Goal: Task Accomplishment & Management: Manage account settings

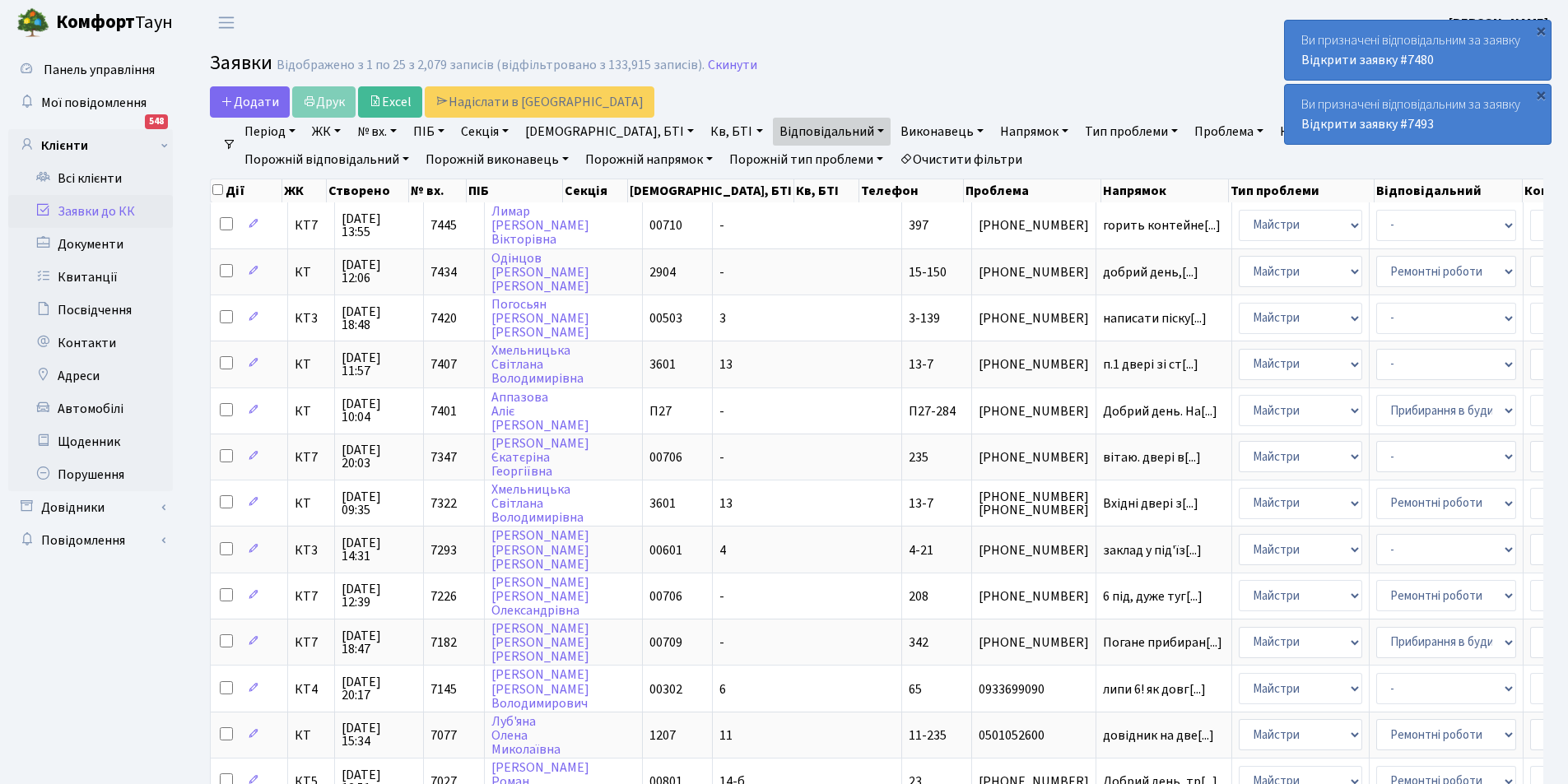
select select "25"
click at [893, 157] on link "Очистити фільтри" at bounding box center [961, 160] width 136 height 28
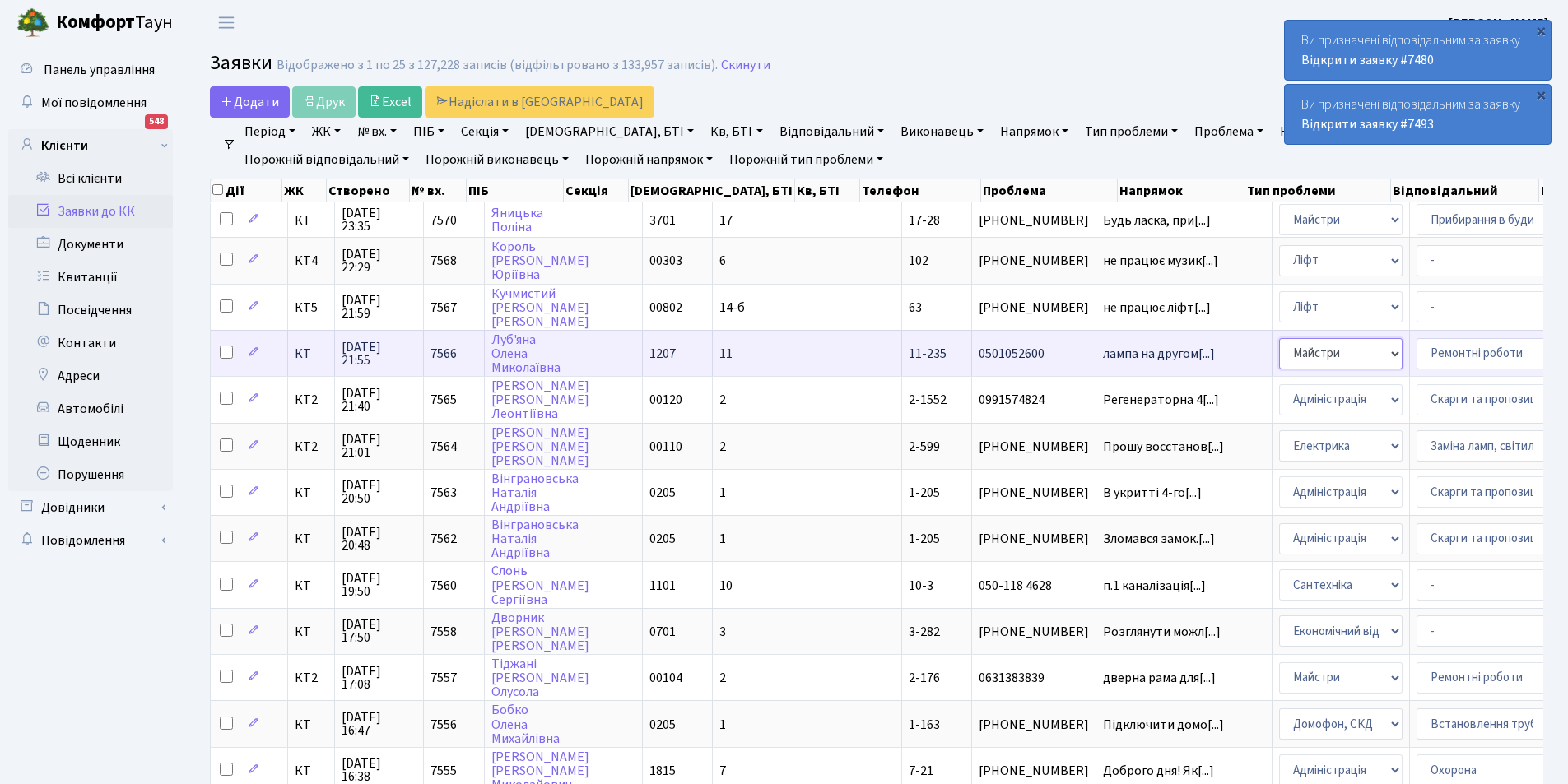
click at [1279, 350] on select "- Адміністрація Домофон, СКД Ліфт Майстри Сантехніка Економічний відділ Електри…" at bounding box center [1340, 353] width 123 height 31
select select "3"
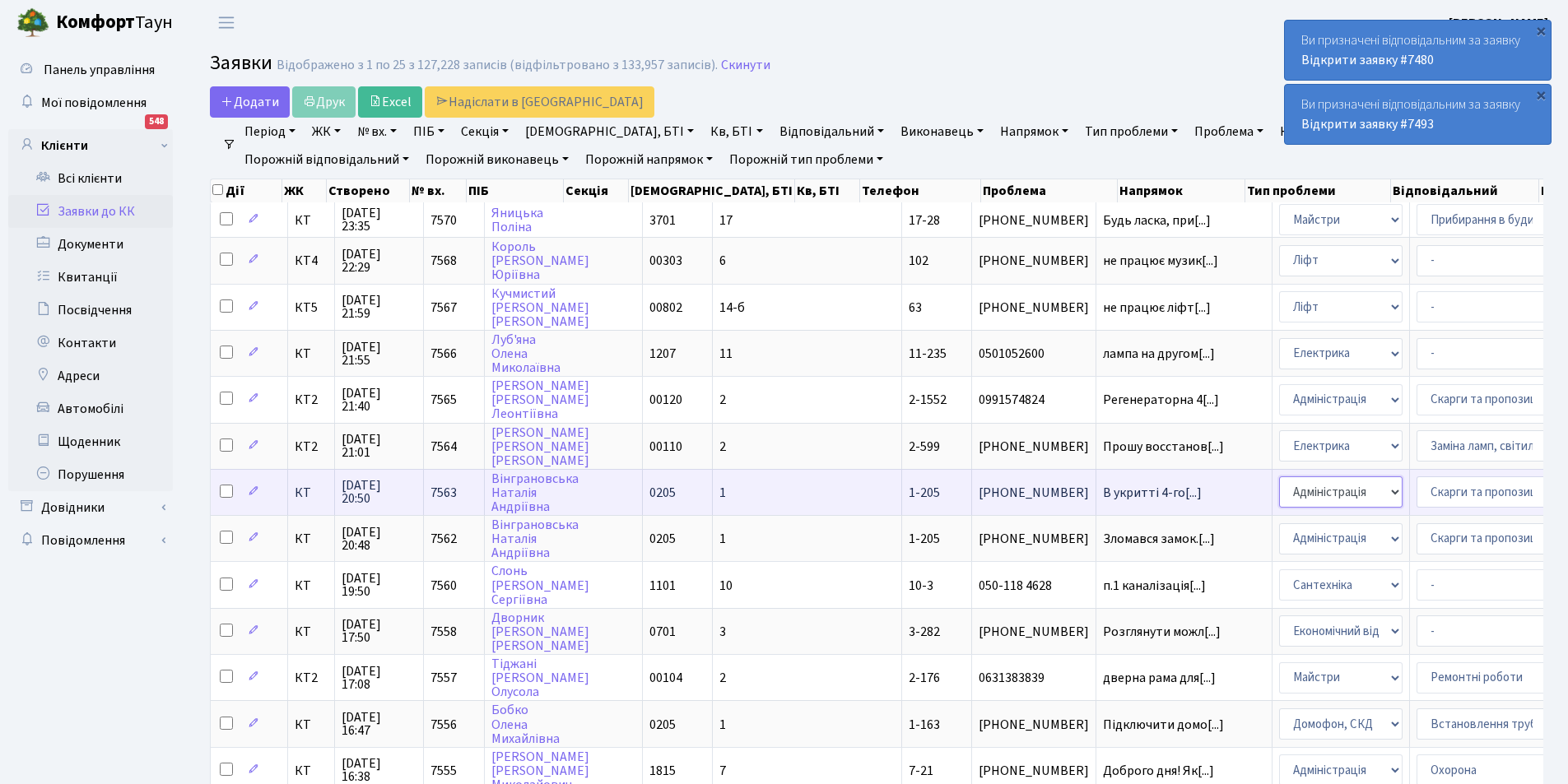
click at [1279, 487] on select "- Адміністрація Домофон, СКД Ліфт Майстри Сантехніка Економічний відділ Електри…" at bounding box center [1340, 491] width 123 height 31
select select "2"
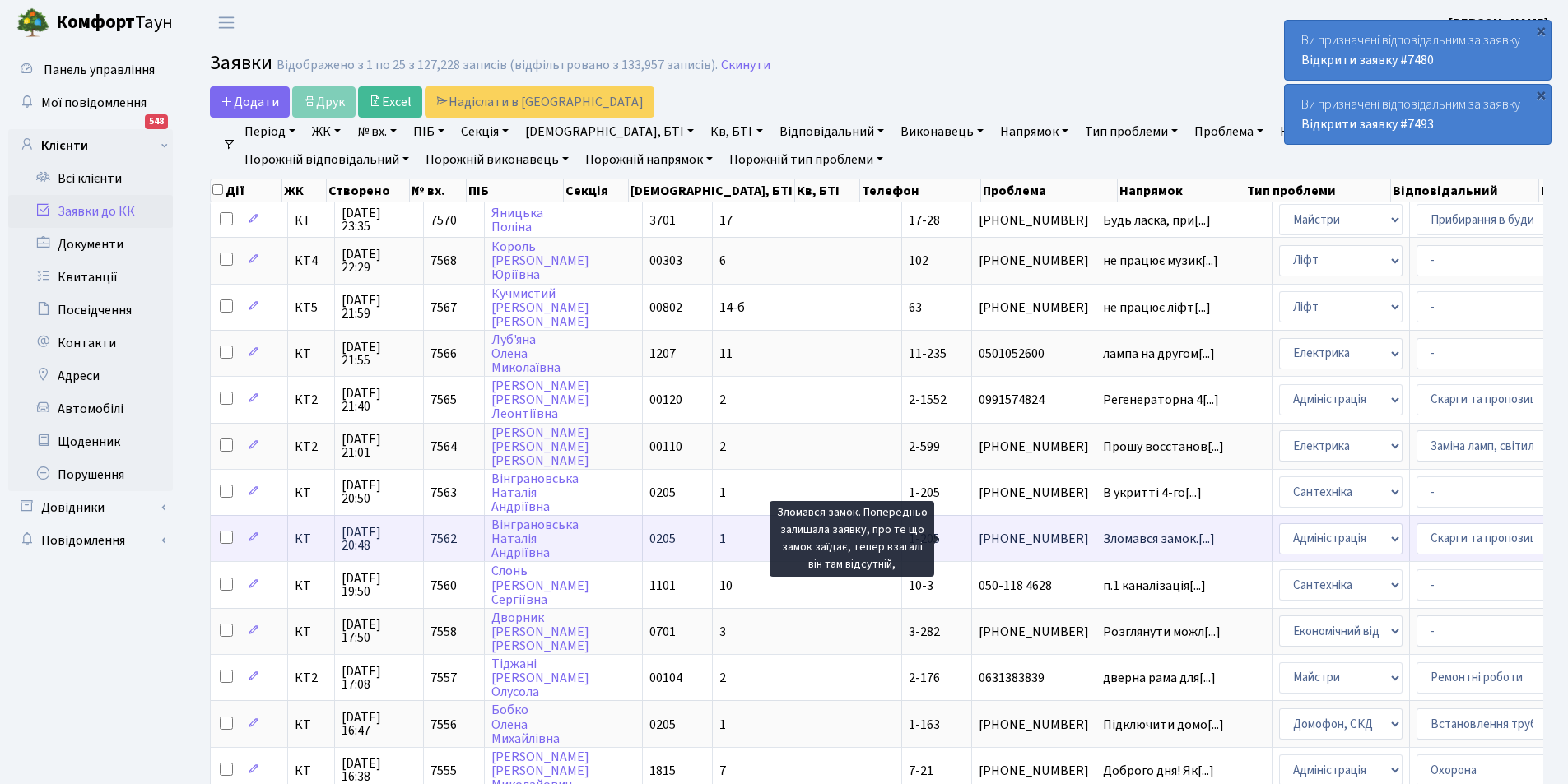
click at [1103, 539] on span "Зломався замок.[...]" at bounding box center [1158, 538] width 112 height 18
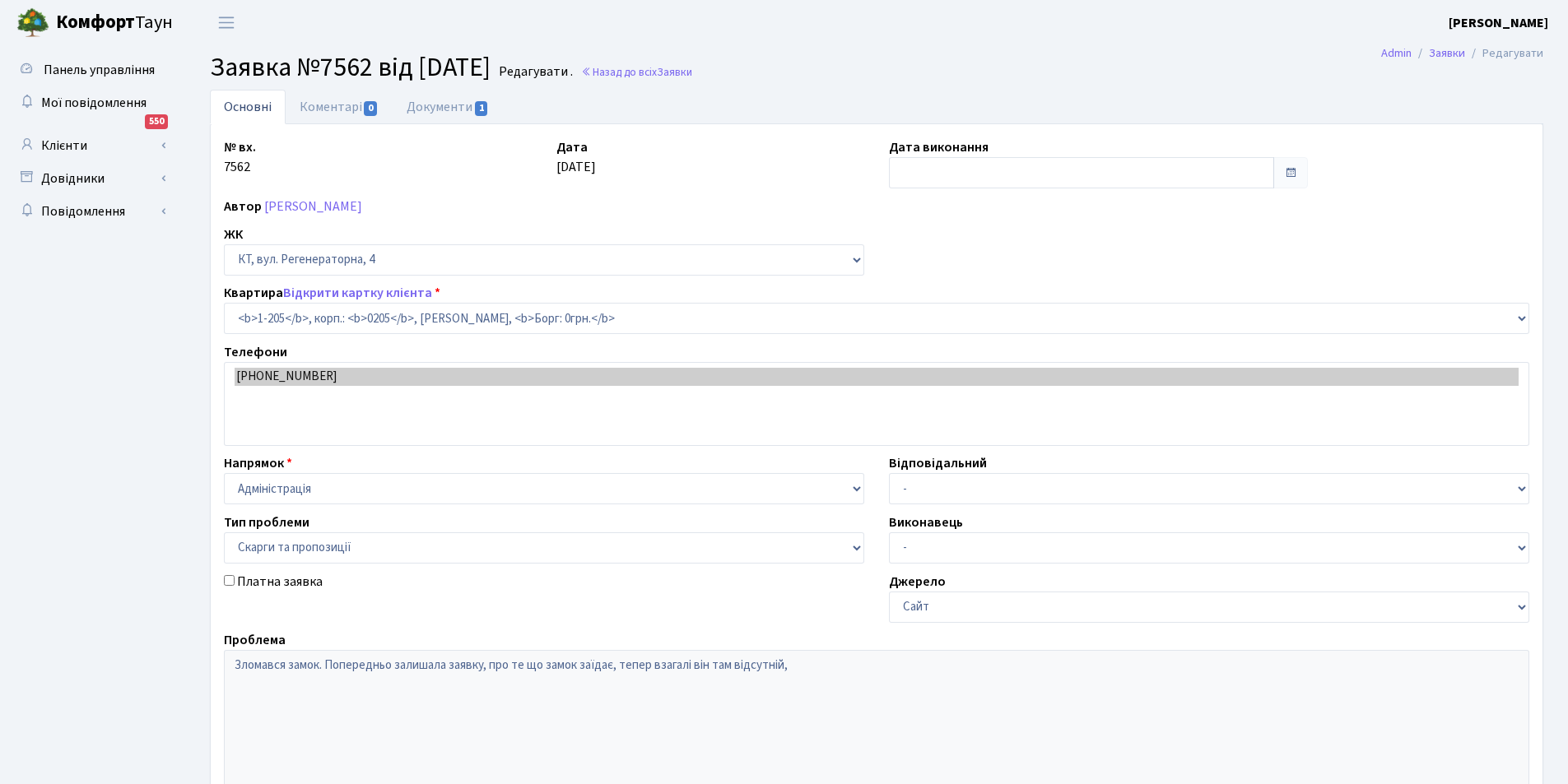
select select "205"
select select "55"
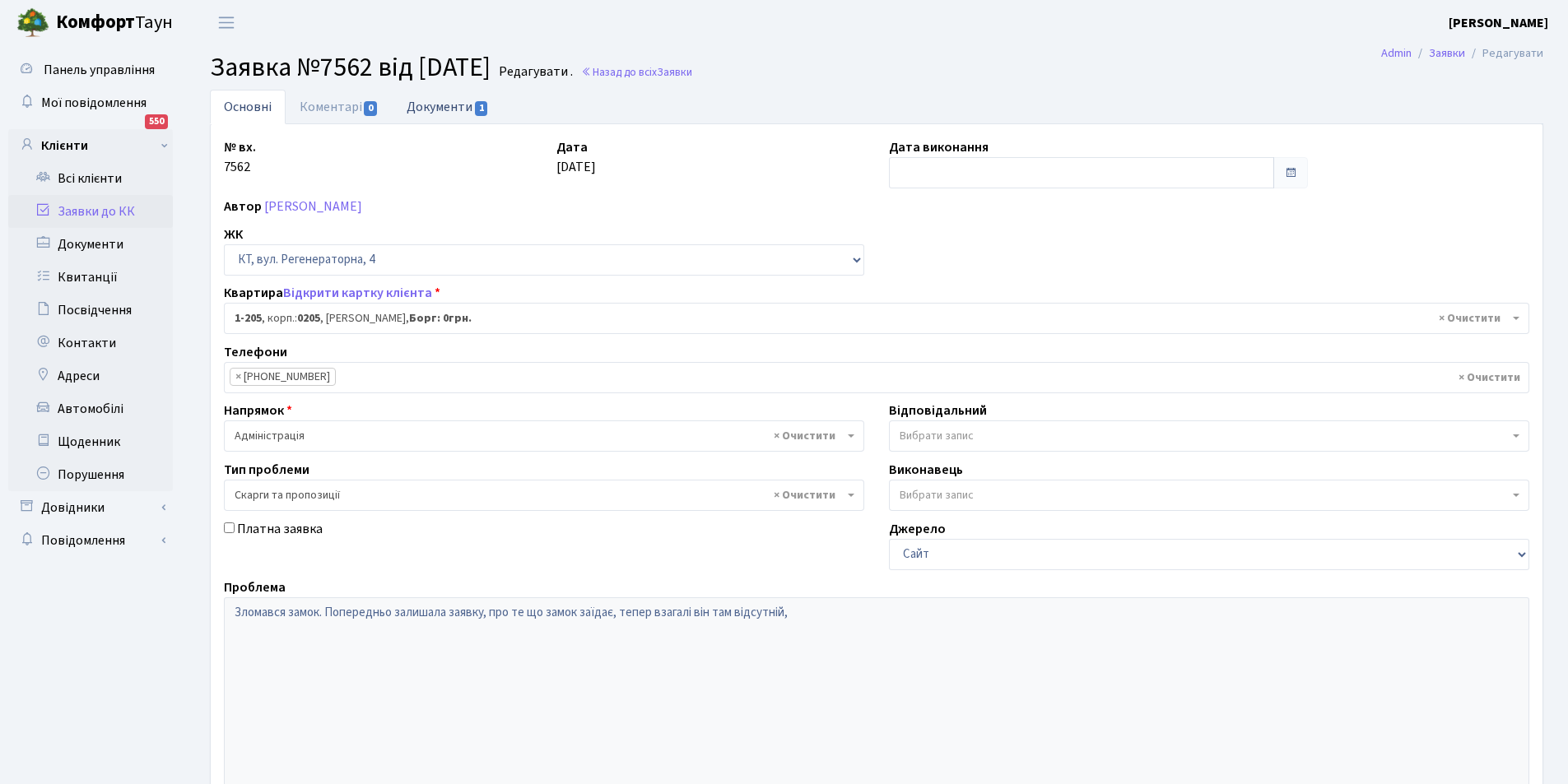
click at [452, 105] on link "Документи 1" at bounding box center [447, 106] width 110 height 34
select select "25"
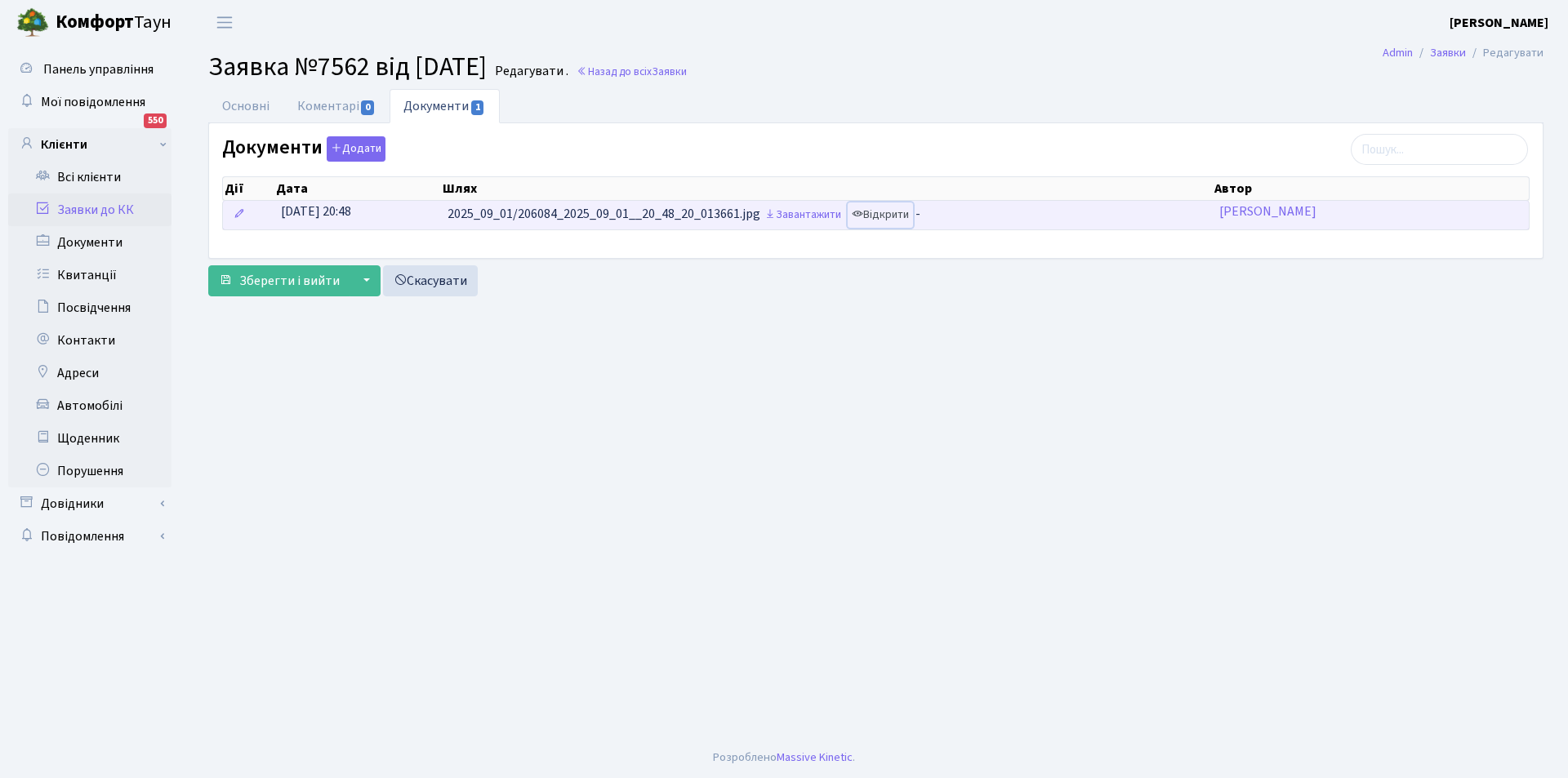
click at [886, 217] on link "Відкрити" at bounding box center [880, 215] width 65 height 25
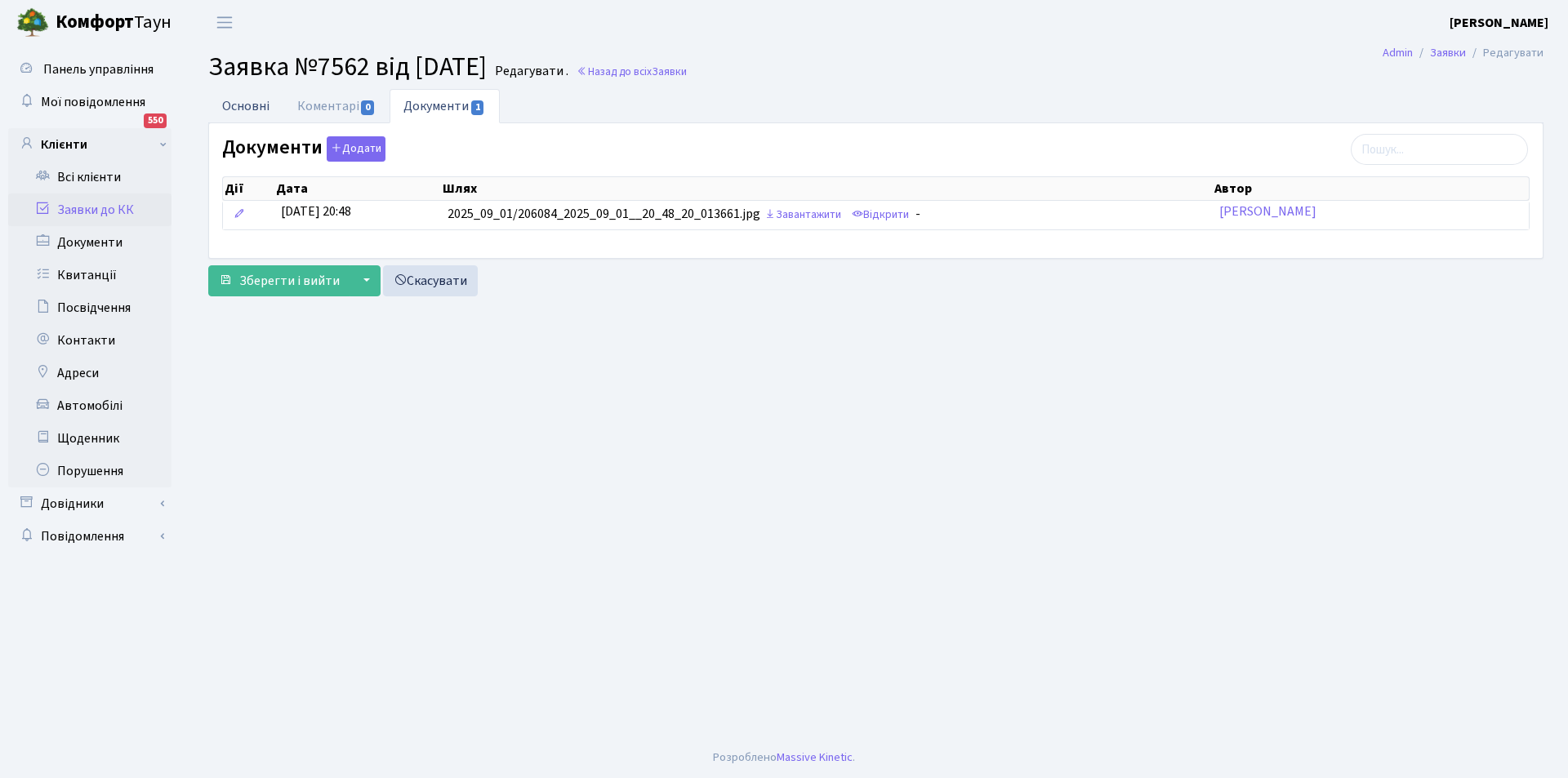
click at [253, 107] on link "Основні" at bounding box center [246, 106] width 75 height 34
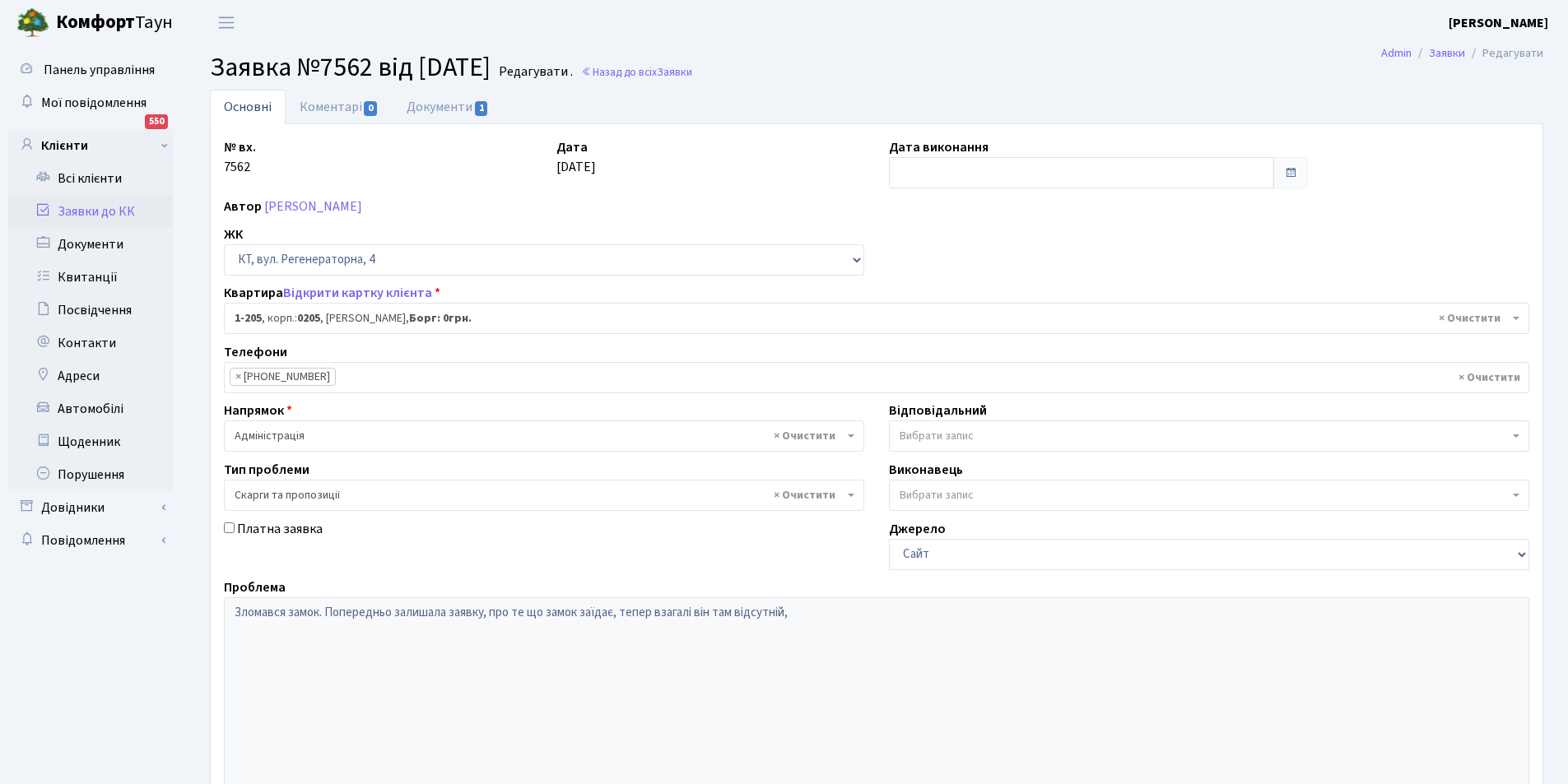
click at [326, 436] on span "× Адміністрація" at bounding box center [539, 436] width 609 height 16
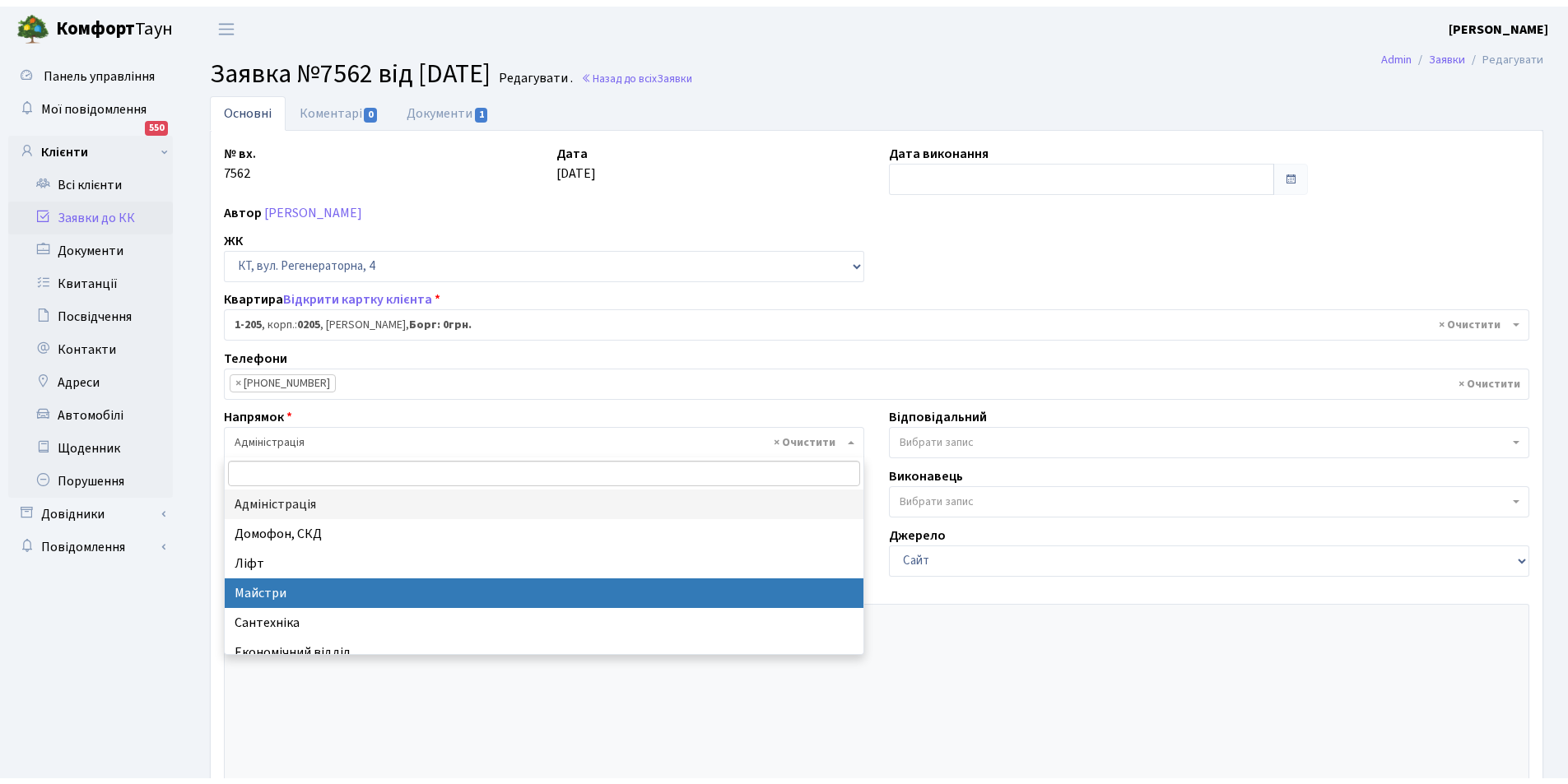
scroll to position [82, 0]
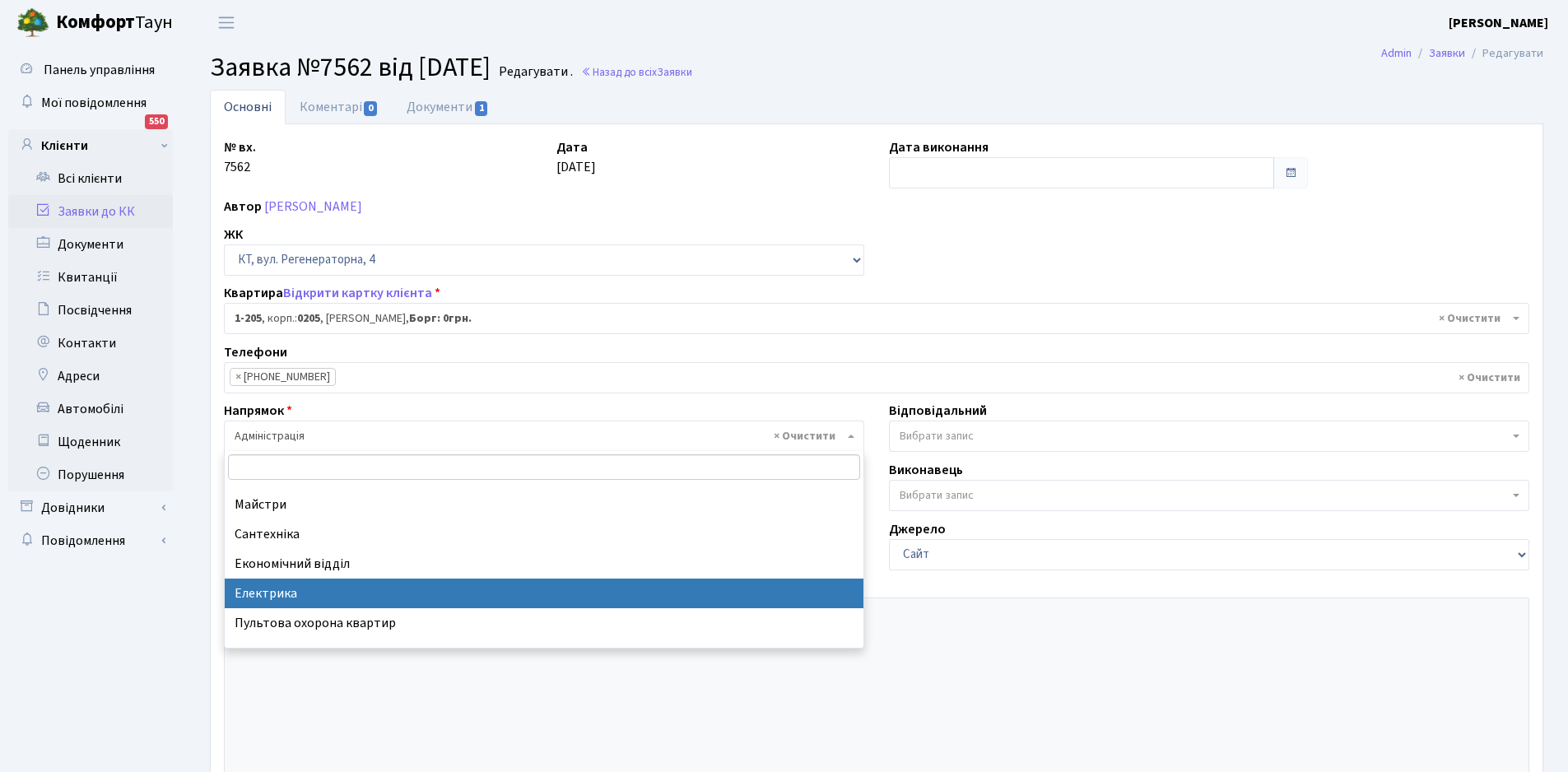
select select "3"
select select
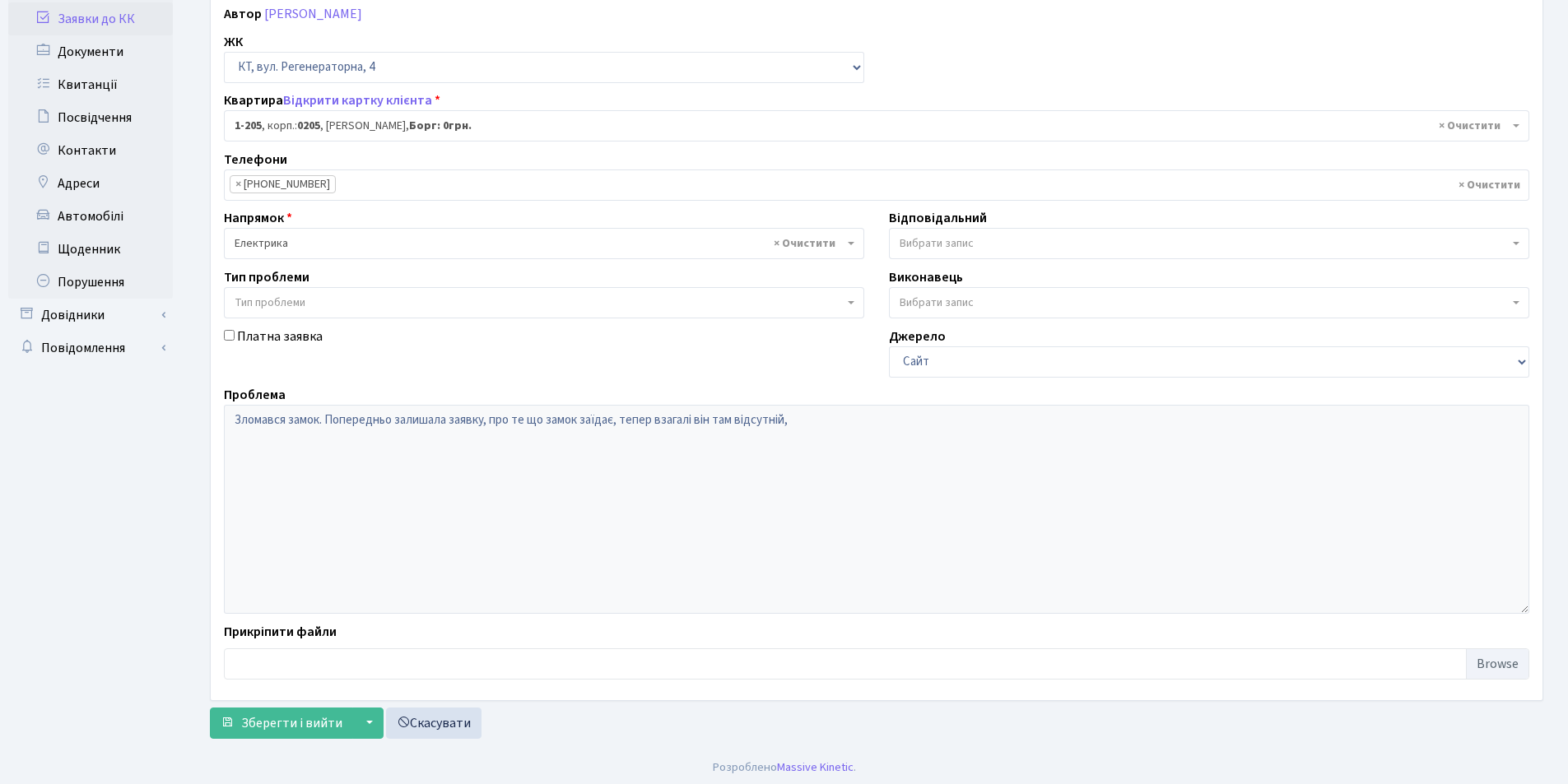
scroll to position [197, 0]
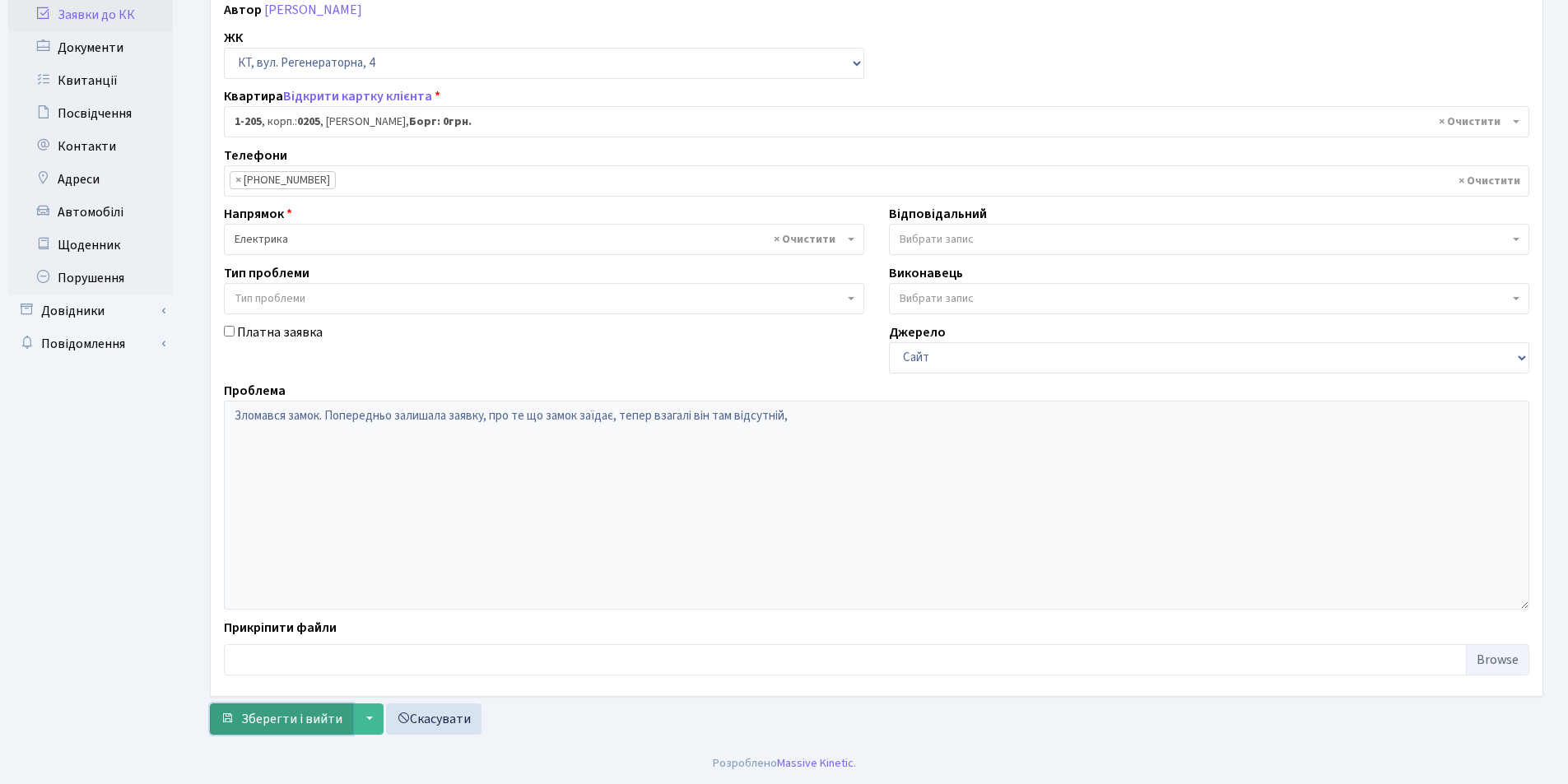
click at [304, 718] on span "Зберегти і вийти" at bounding box center [292, 718] width 102 height 18
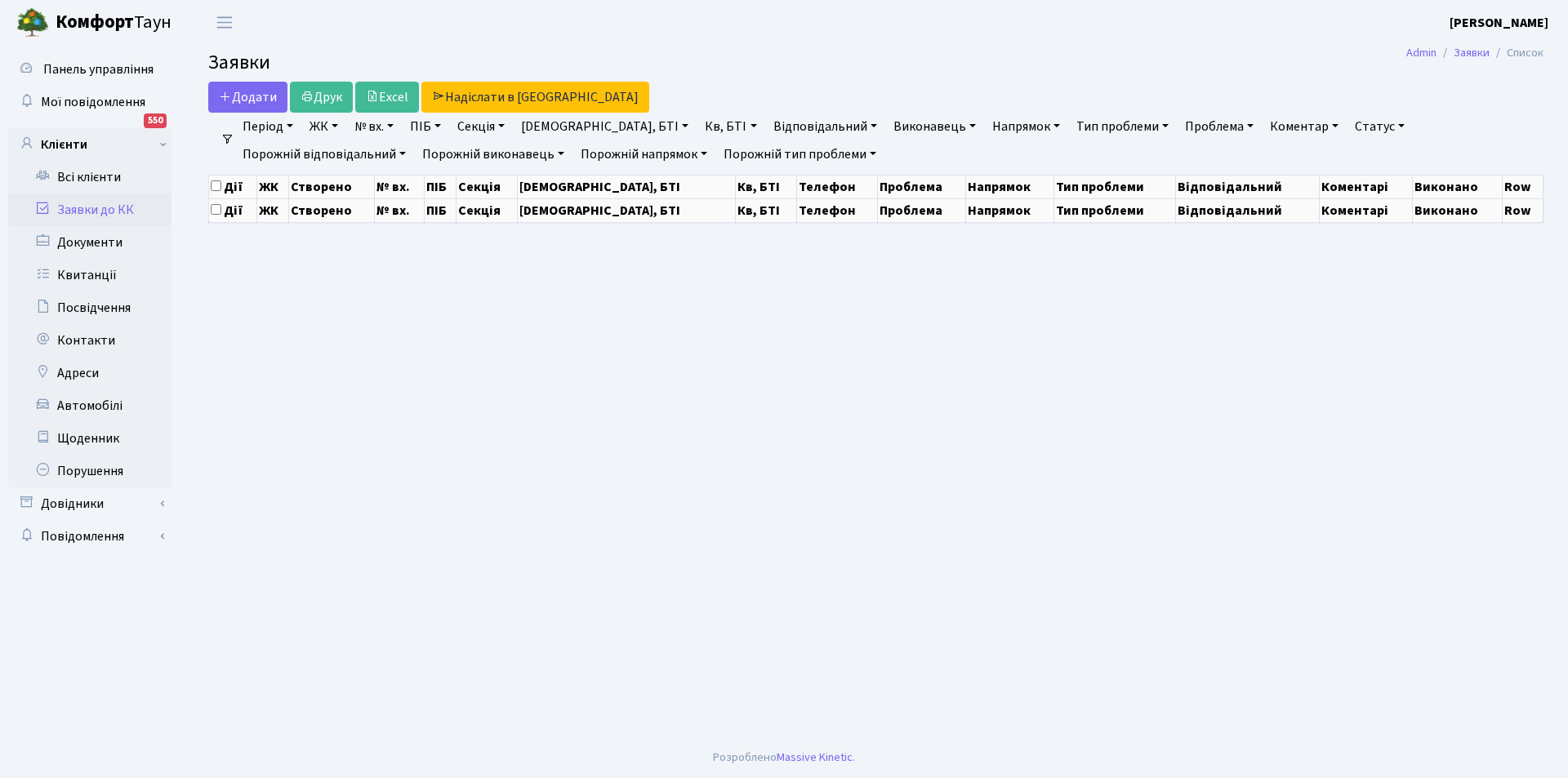
select select "25"
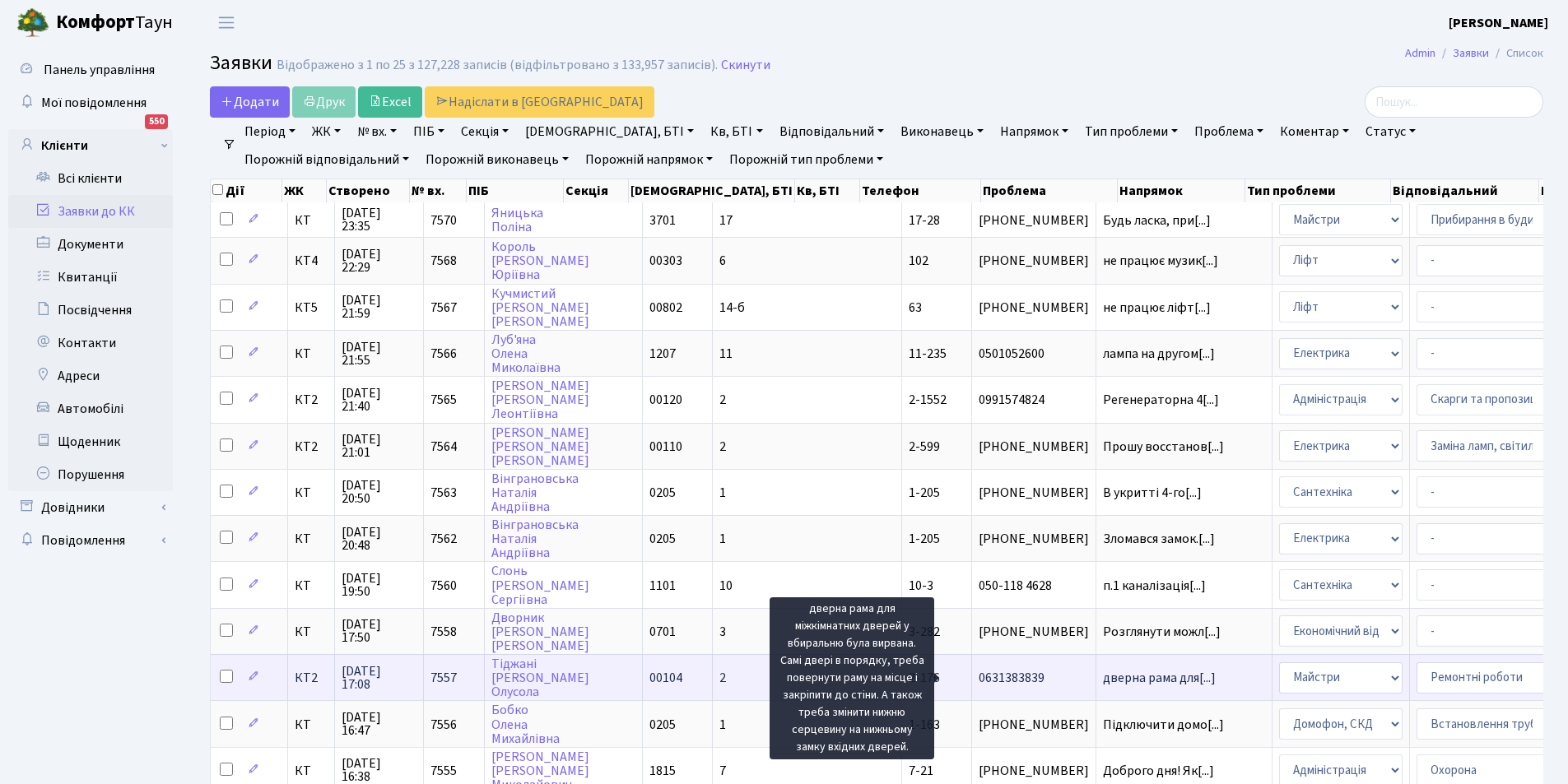
click at [1103, 676] on span "дверна рама для[...]" at bounding box center [1159, 678] width 113 height 18
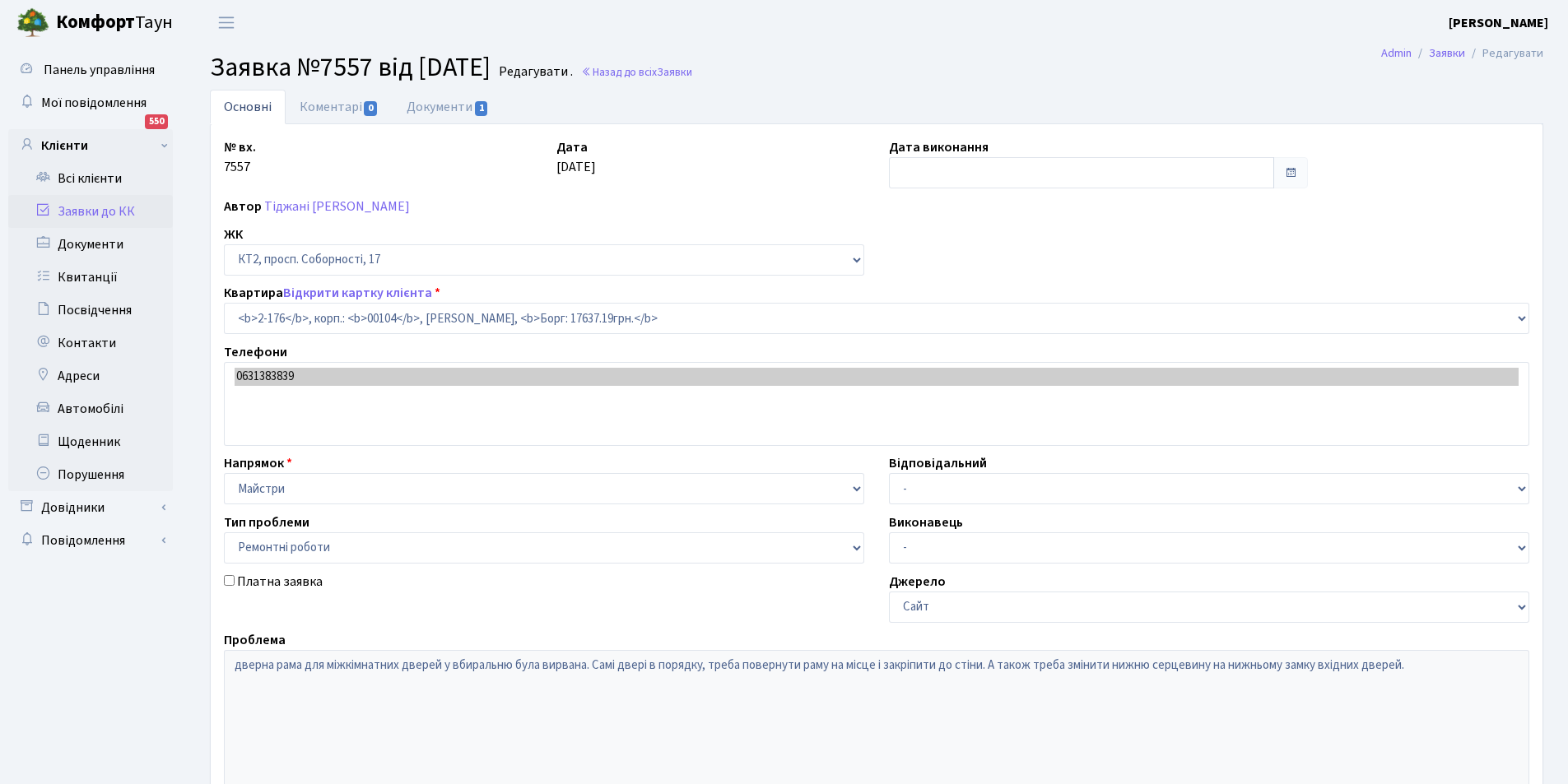
select select "15227"
select select "62"
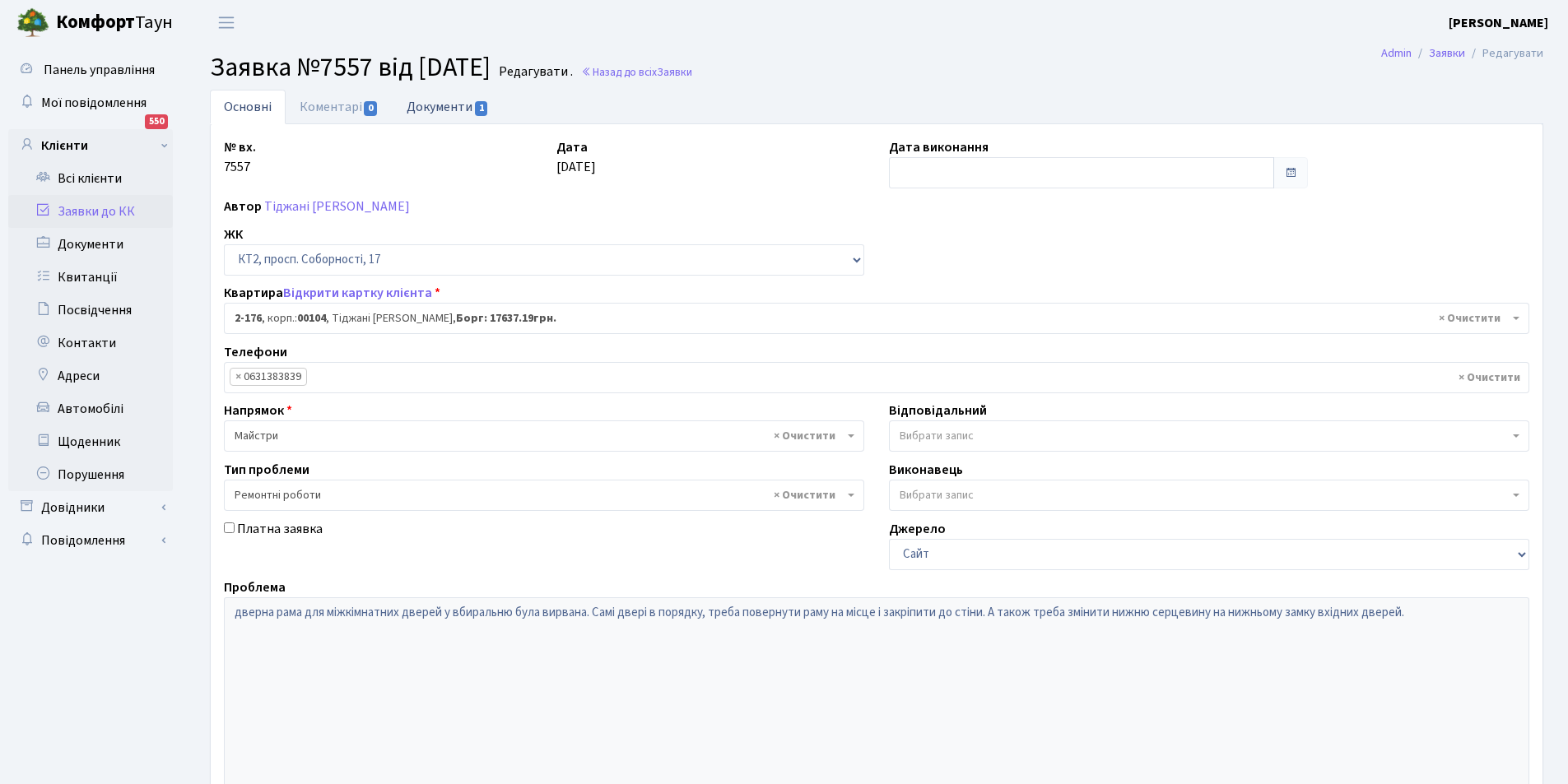
click at [422, 104] on link "Документи 1" at bounding box center [447, 106] width 110 height 34
select select "25"
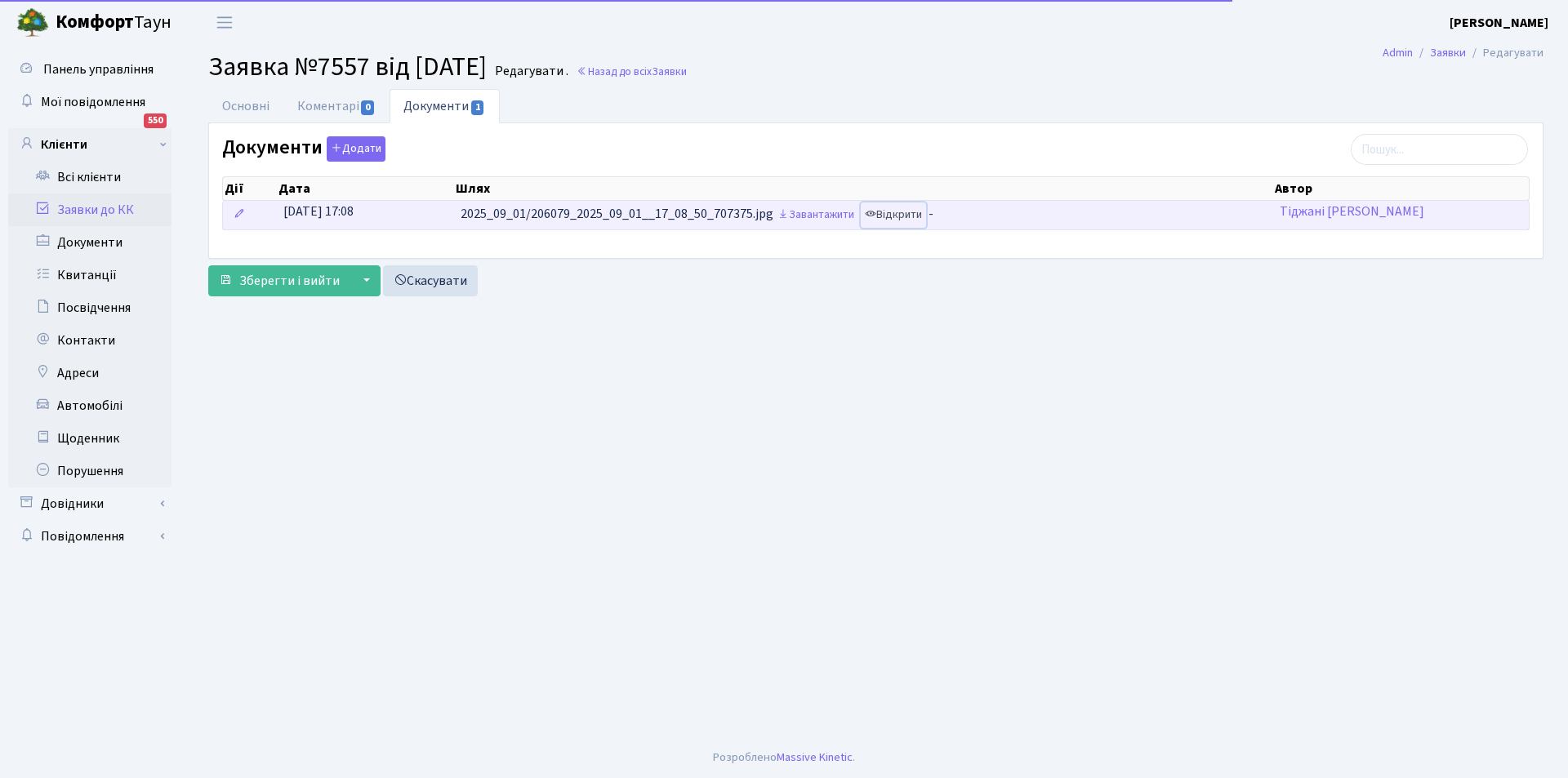
click at [916, 217] on link "Відкрити" at bounding box center [893, 215] width 65 height 25
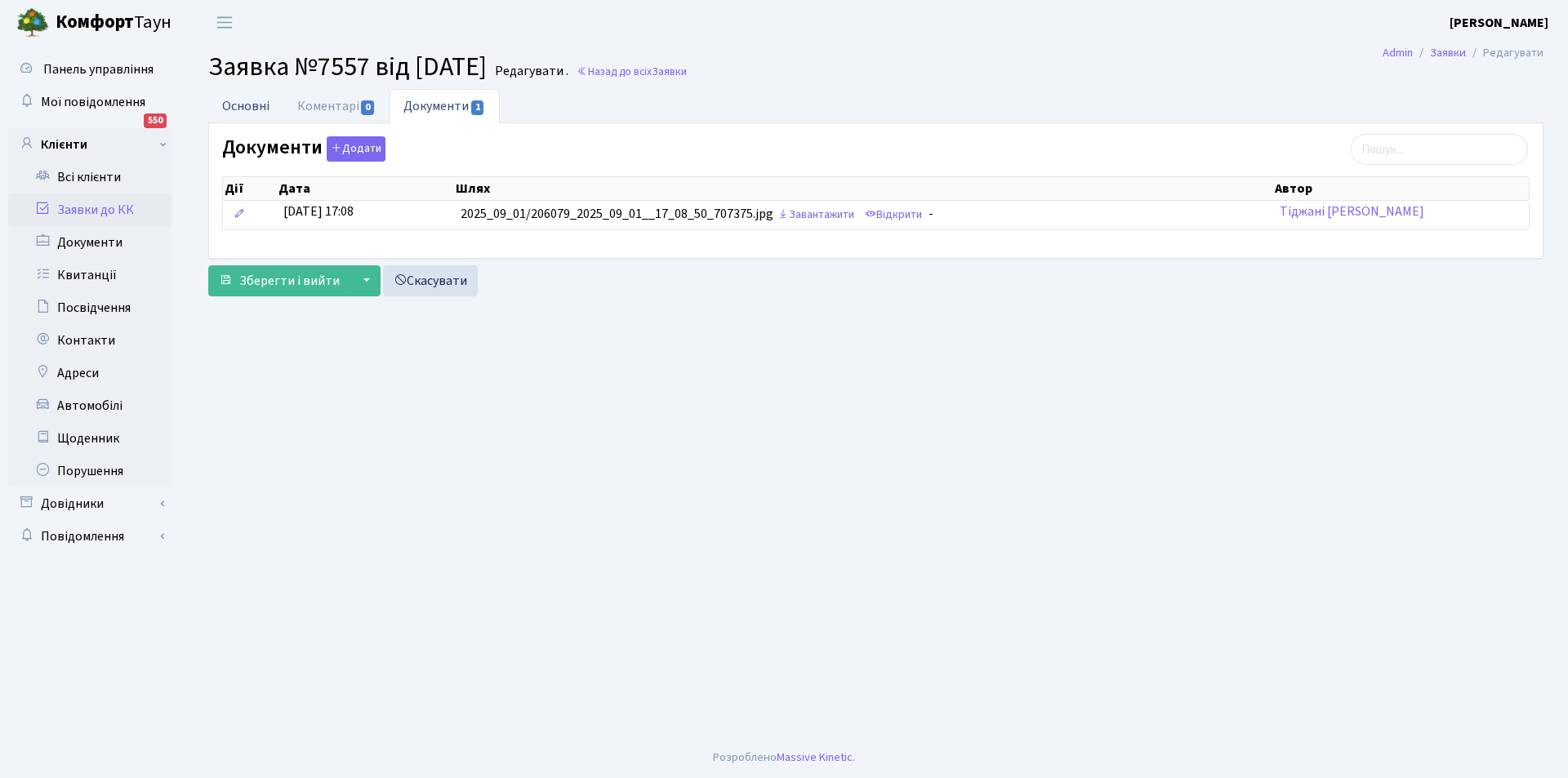
click at [248, 106] on link "Основні" at bounding box center [246, 106] width 75 height 34
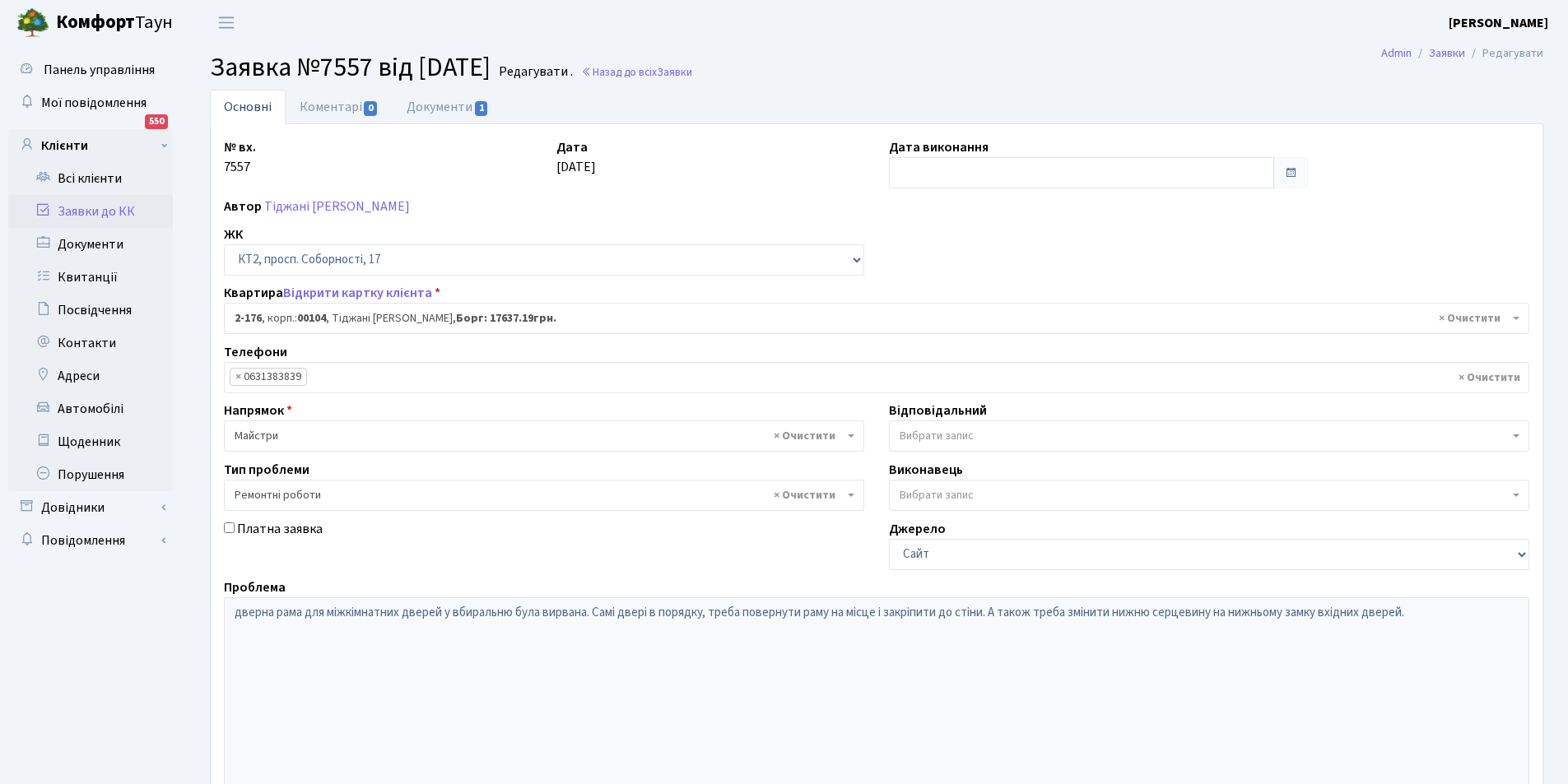
click at [477, 376] on ul "× × 0631383839" at bounding box center [877, 376] width 1304 height 29
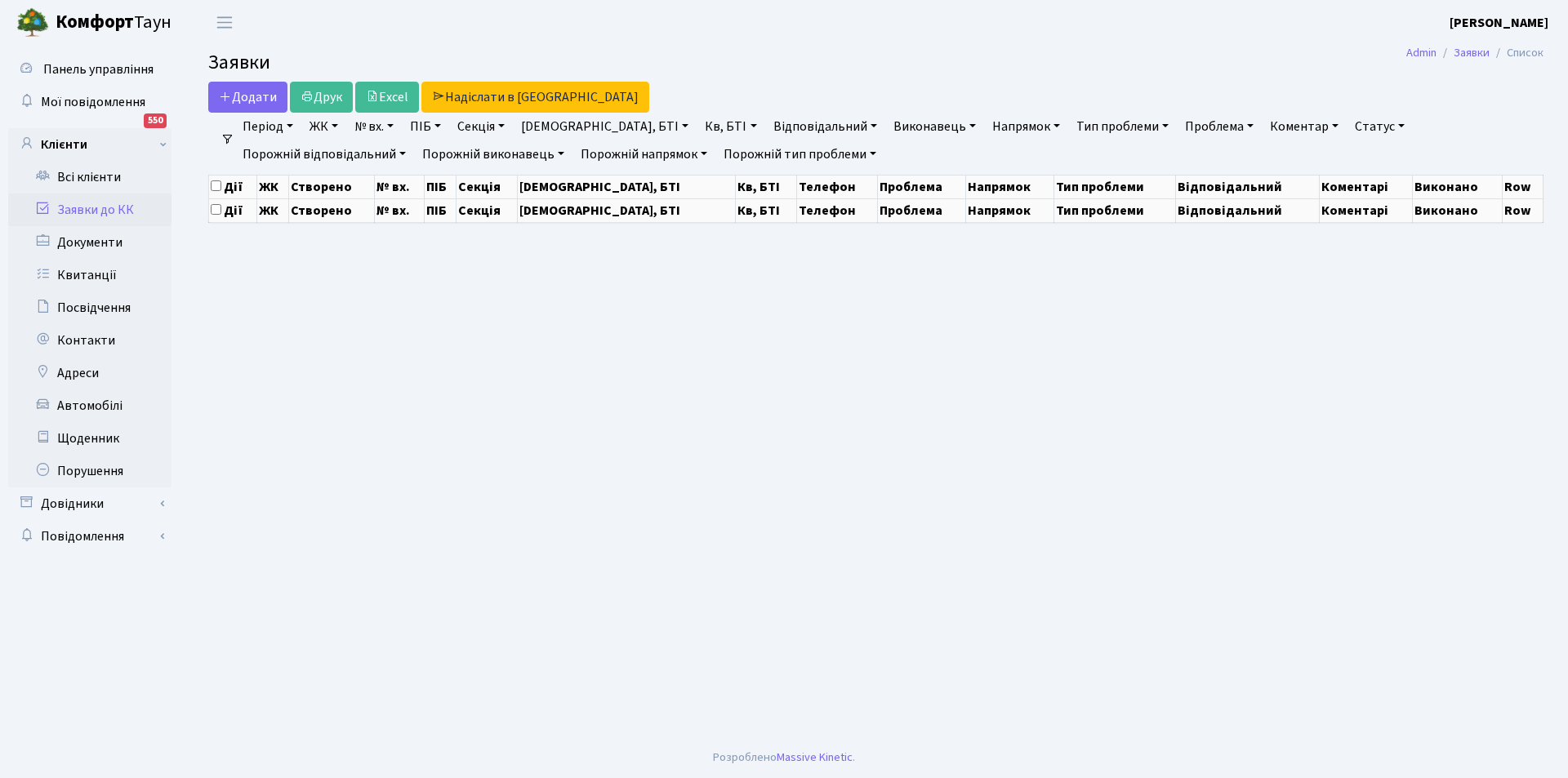
select select "25"
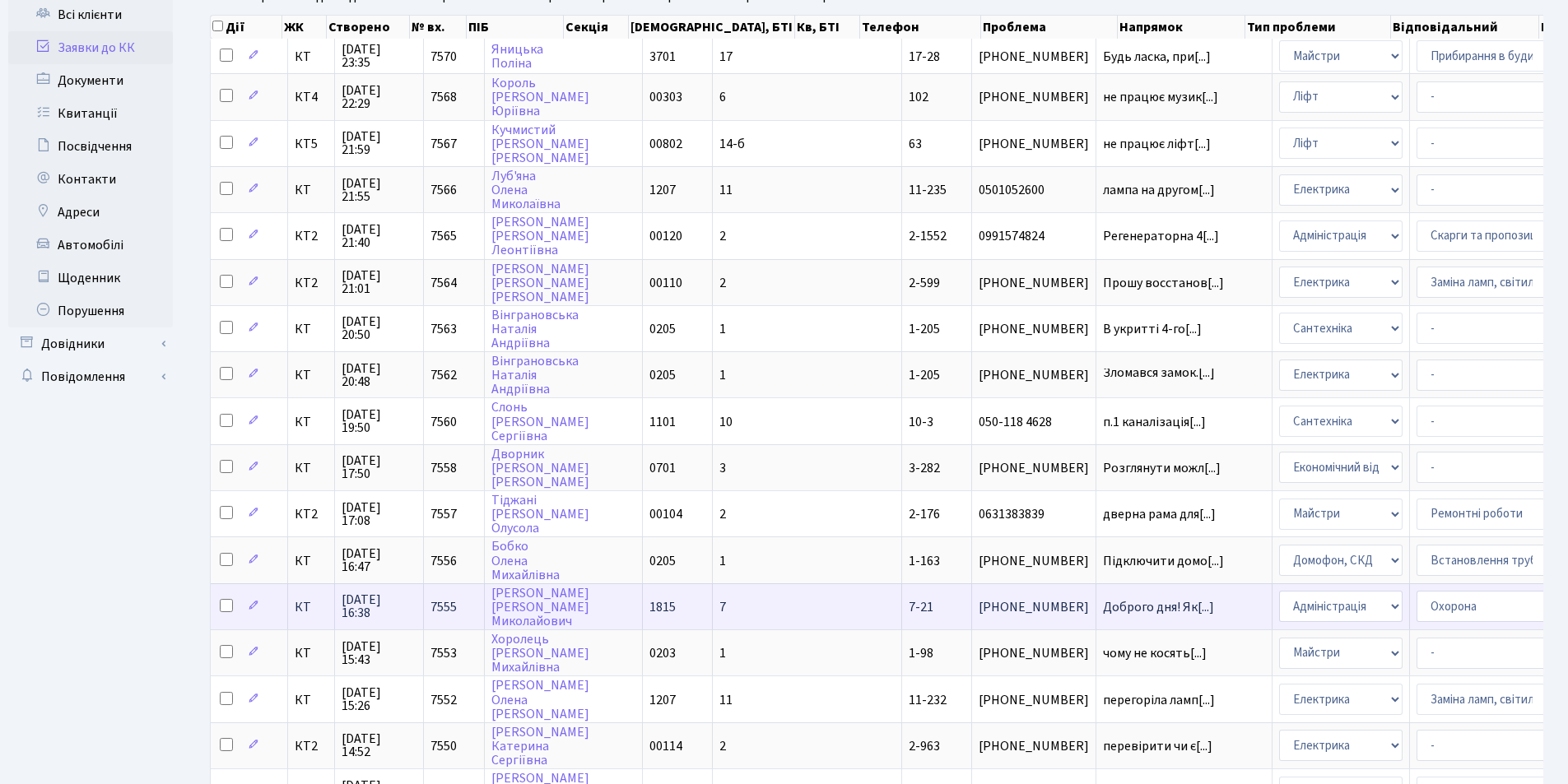
scroll to position [165, 0]
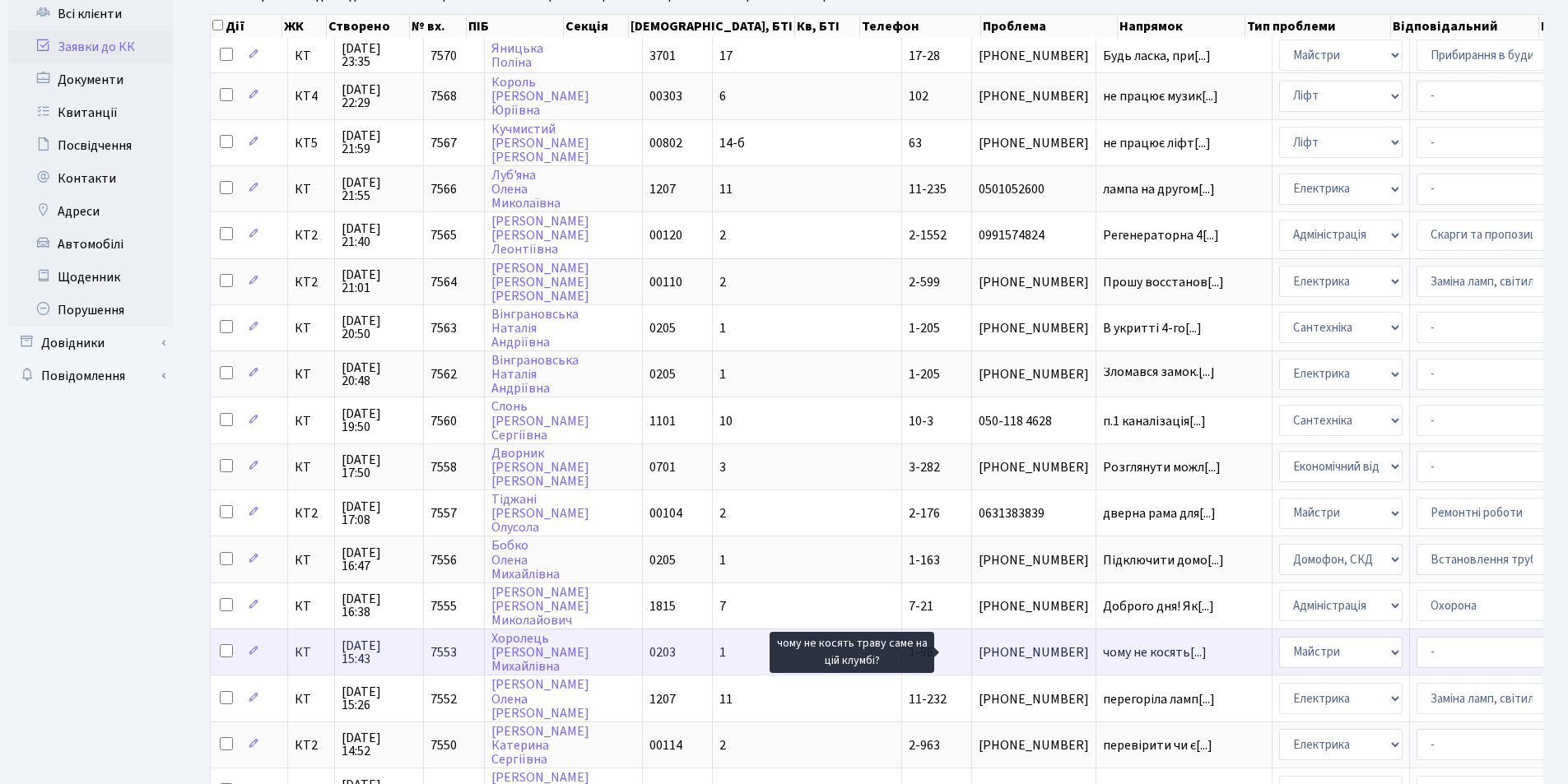
click at [1103, 654] on span "чому не косять[...]" at bounding box center [1155, 652] width 104 height 18
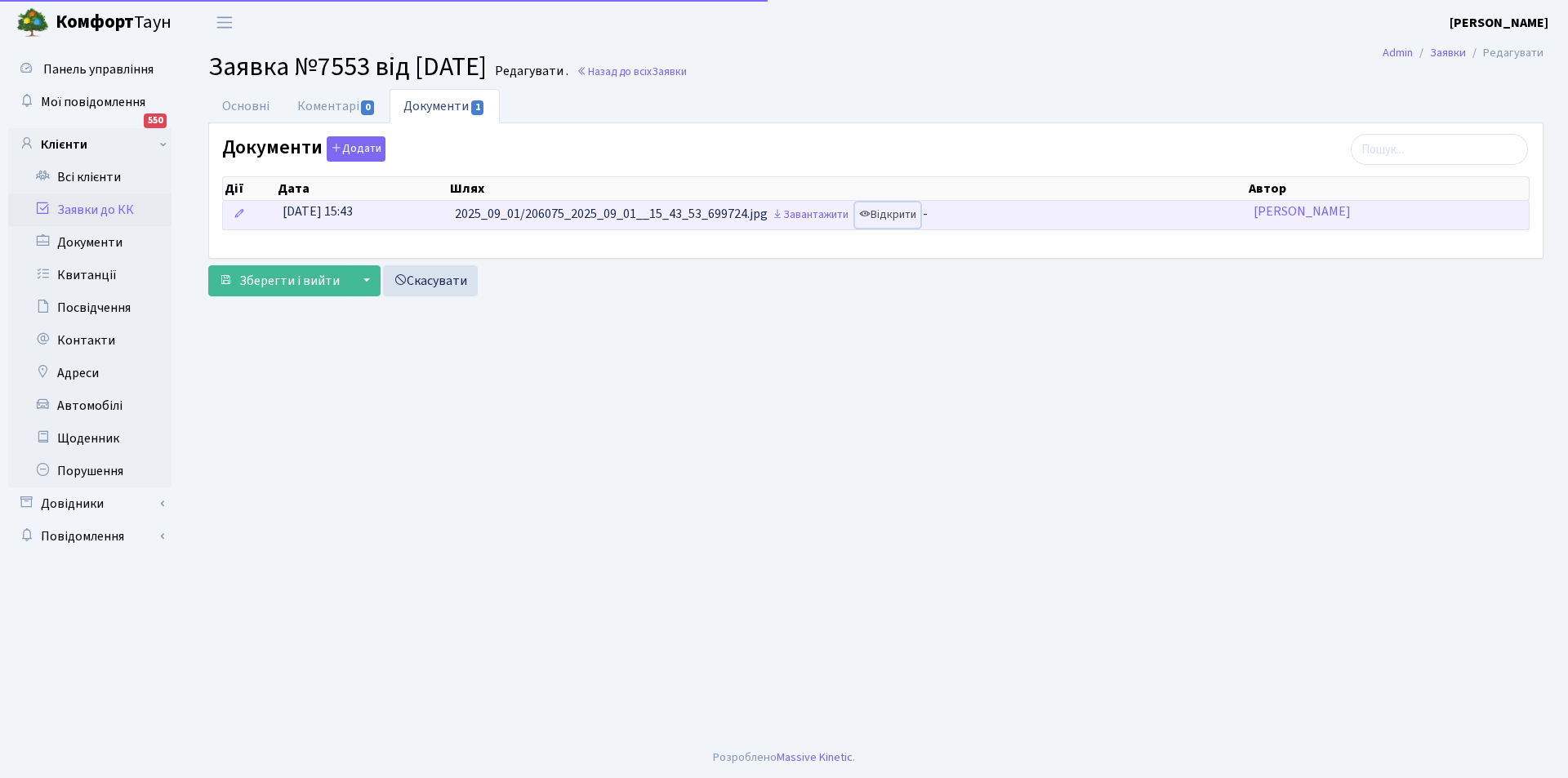
click at [910, 212] on link "Відкрити" at bounding box center [888, 215] width 65 height 25
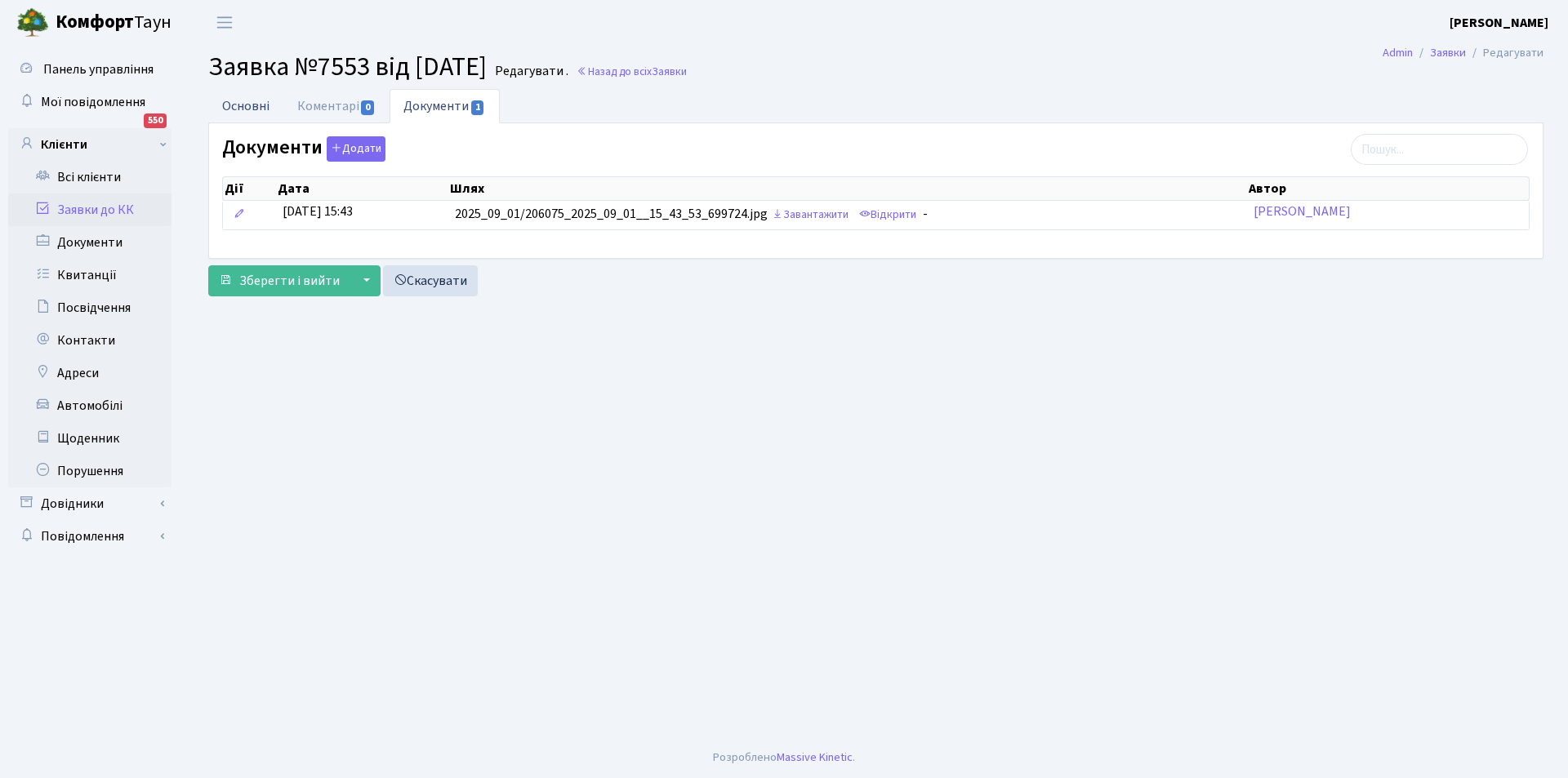
click at [237, 103] on link "Основні" at bounding box center [246, 106] width 75 height 34
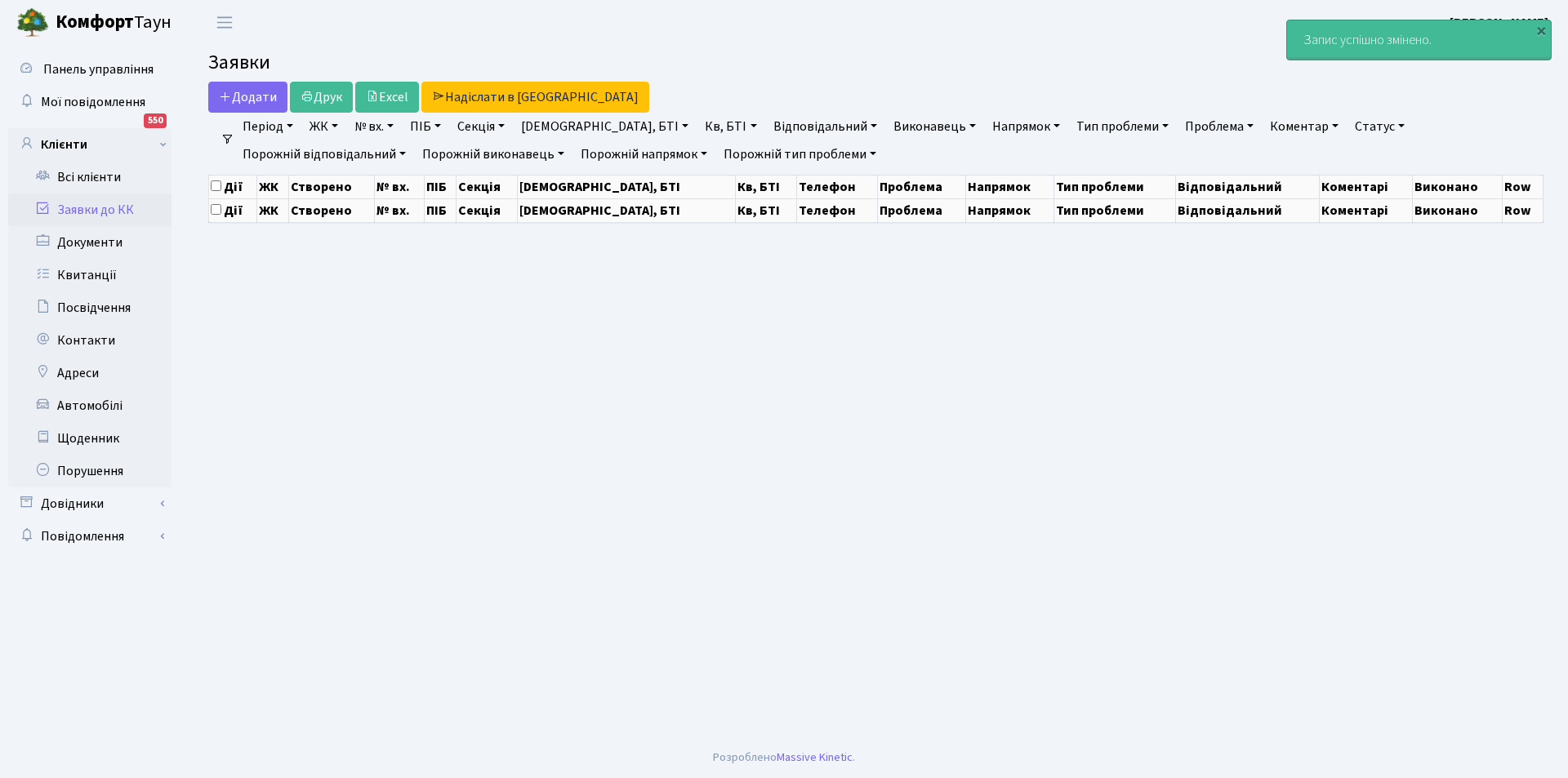
select select "25"
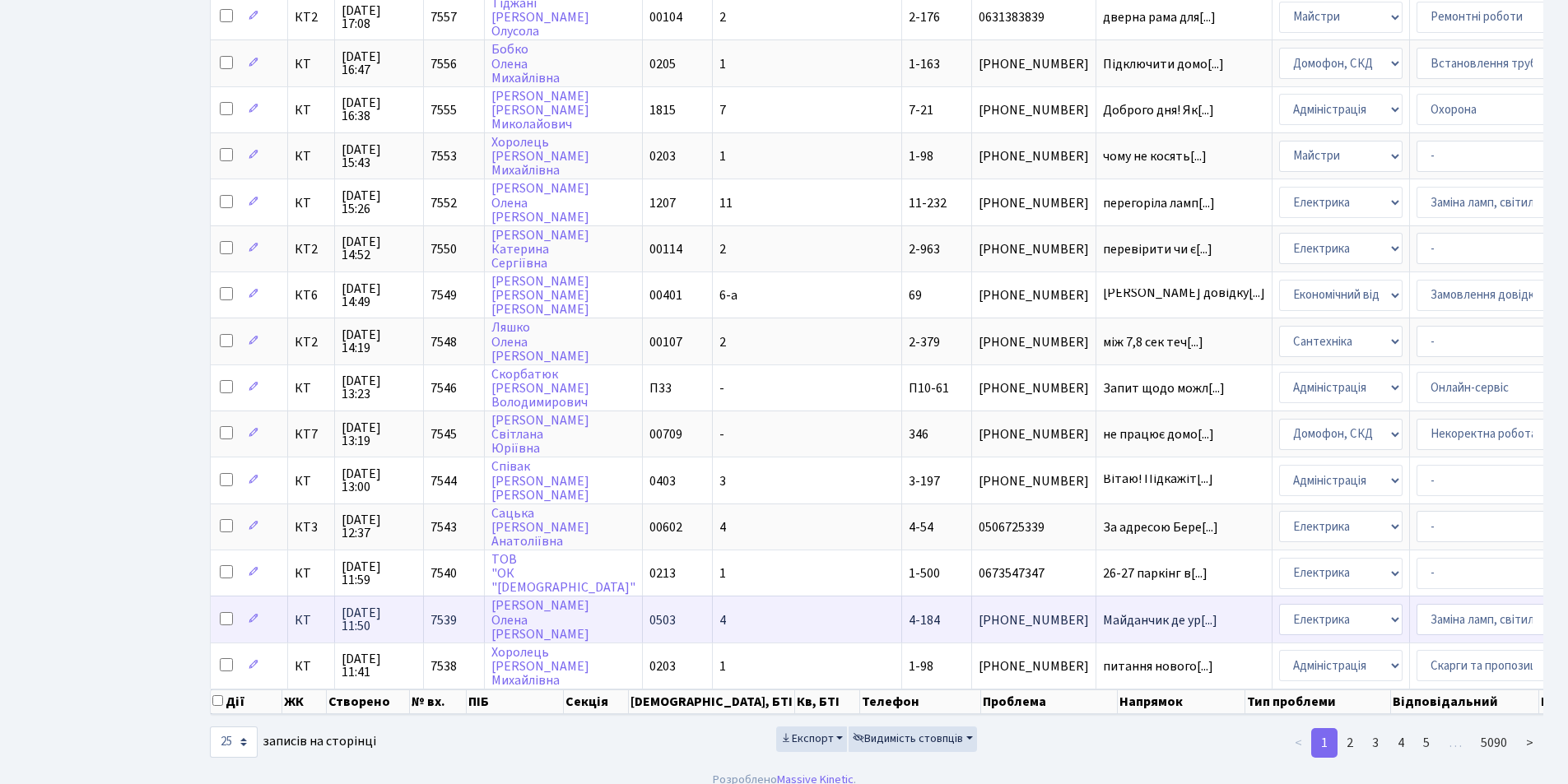
scroll to position [689, 0]
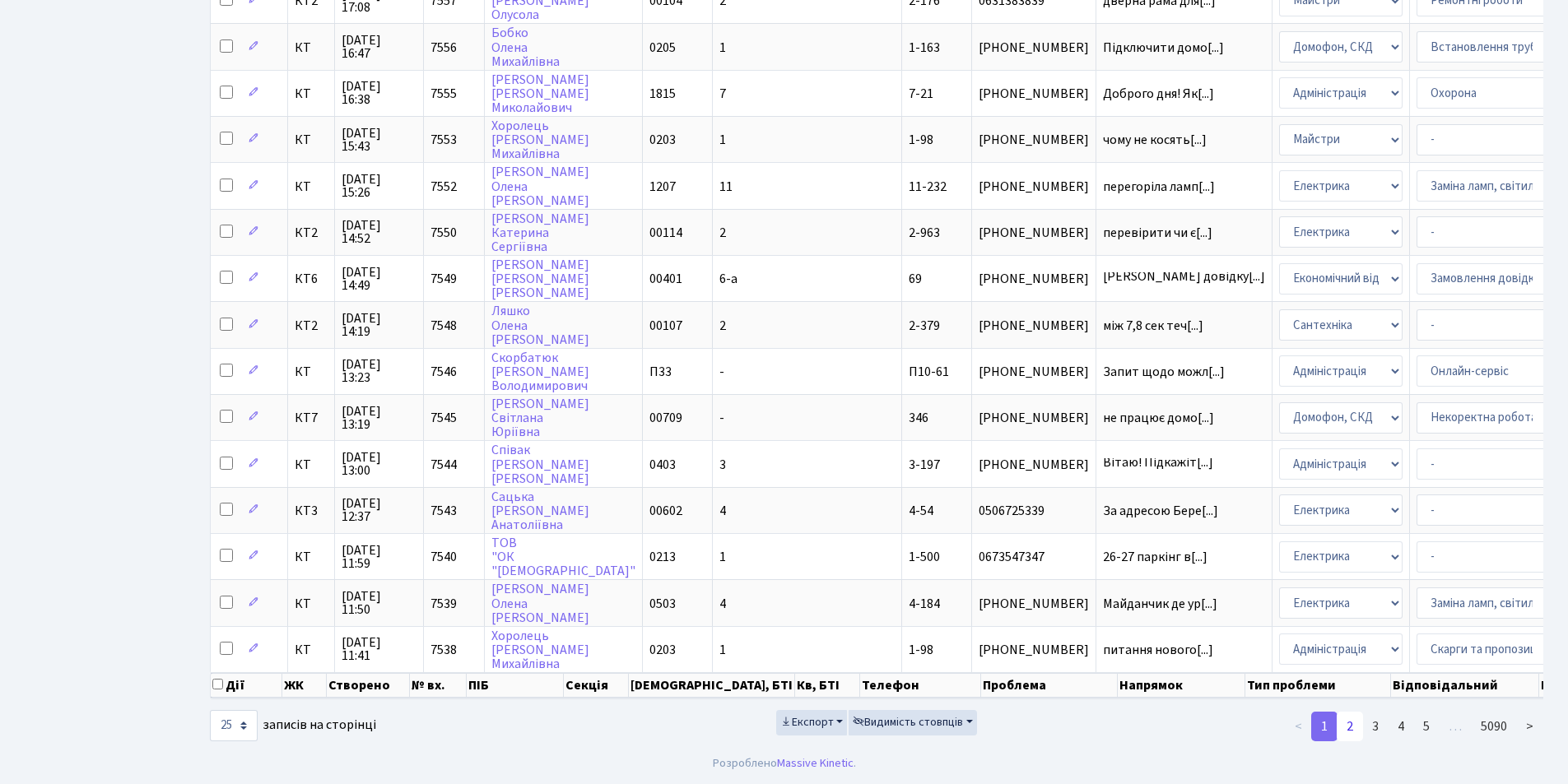
click at [1350, 723] on link "2" at bounding box center [1350, 726] width 26 height 29
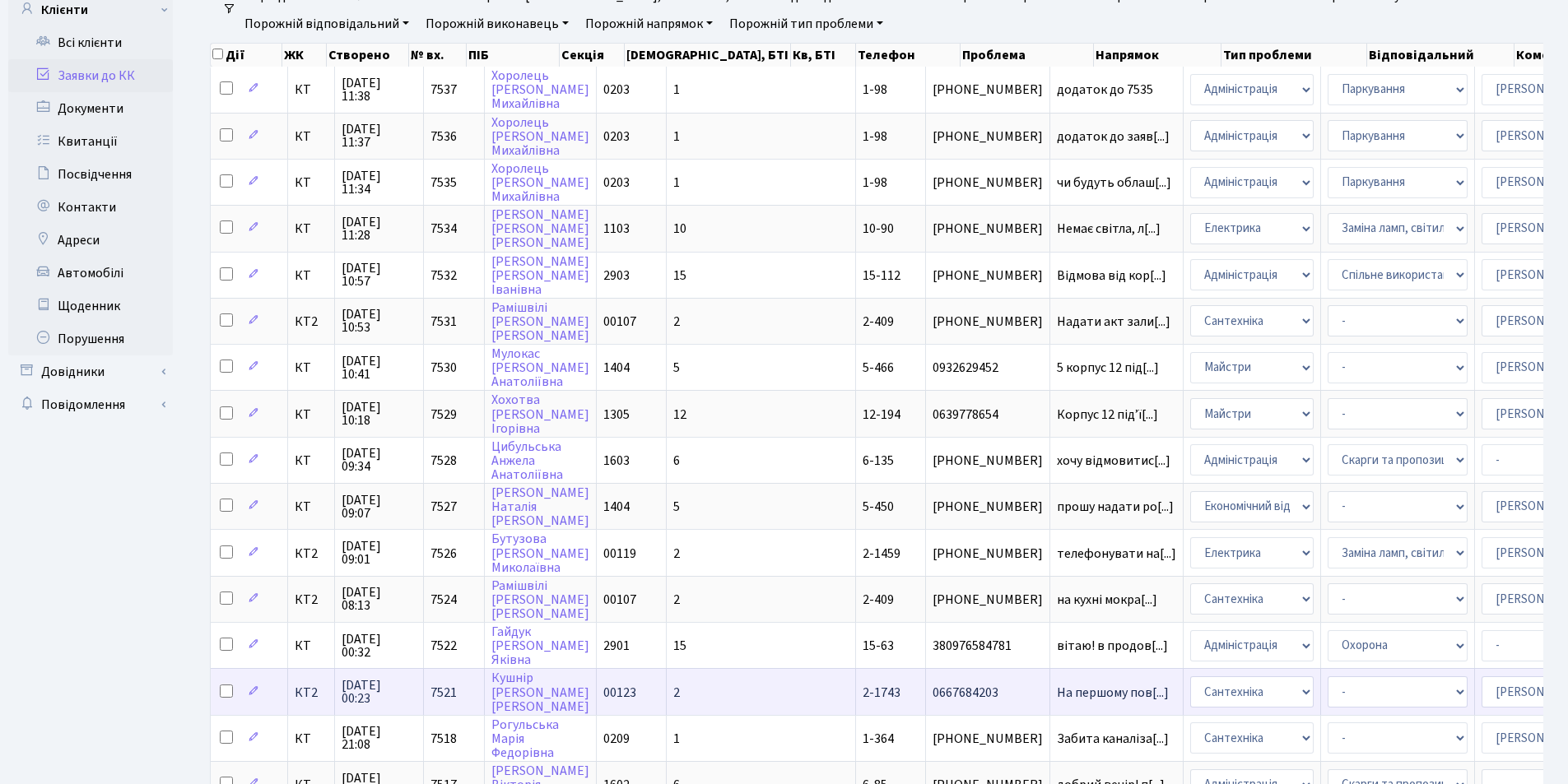
scroll to position [165, 0]
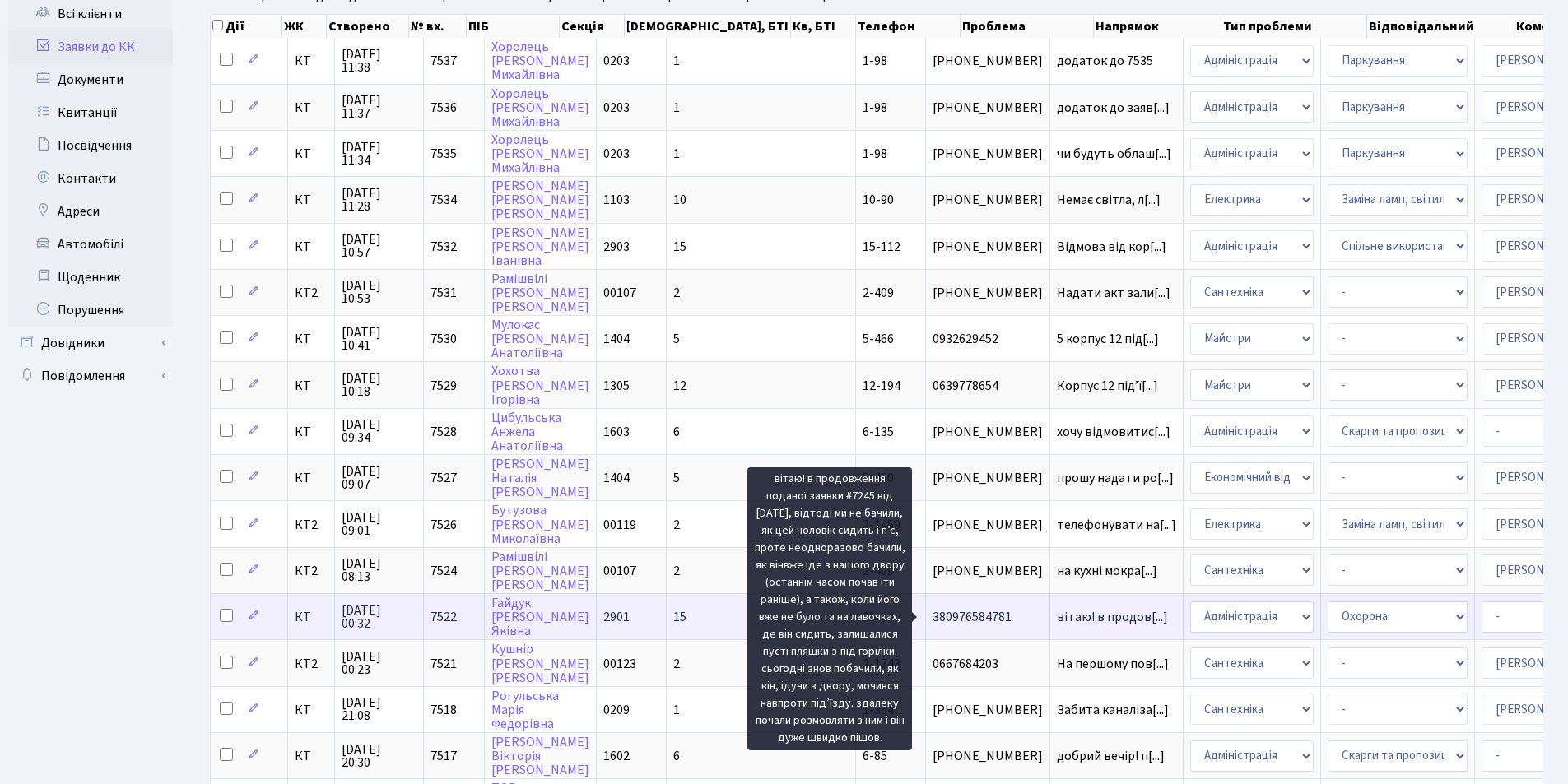
click at [1057, 617] on span "вітаю! в продов[...]" at bounding box center [1112, 616] width 111 height 18
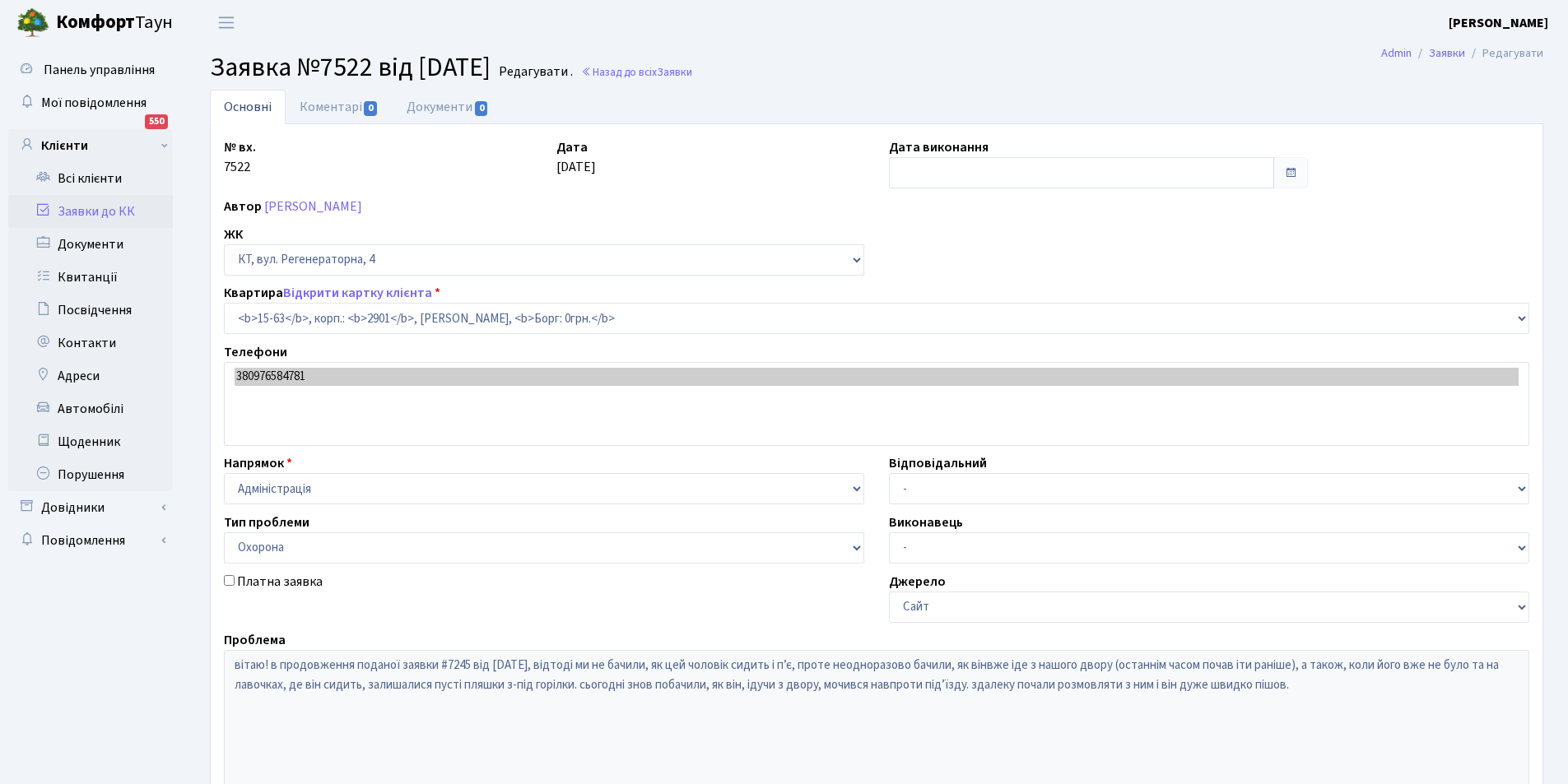
select select "8838"
select select "69"
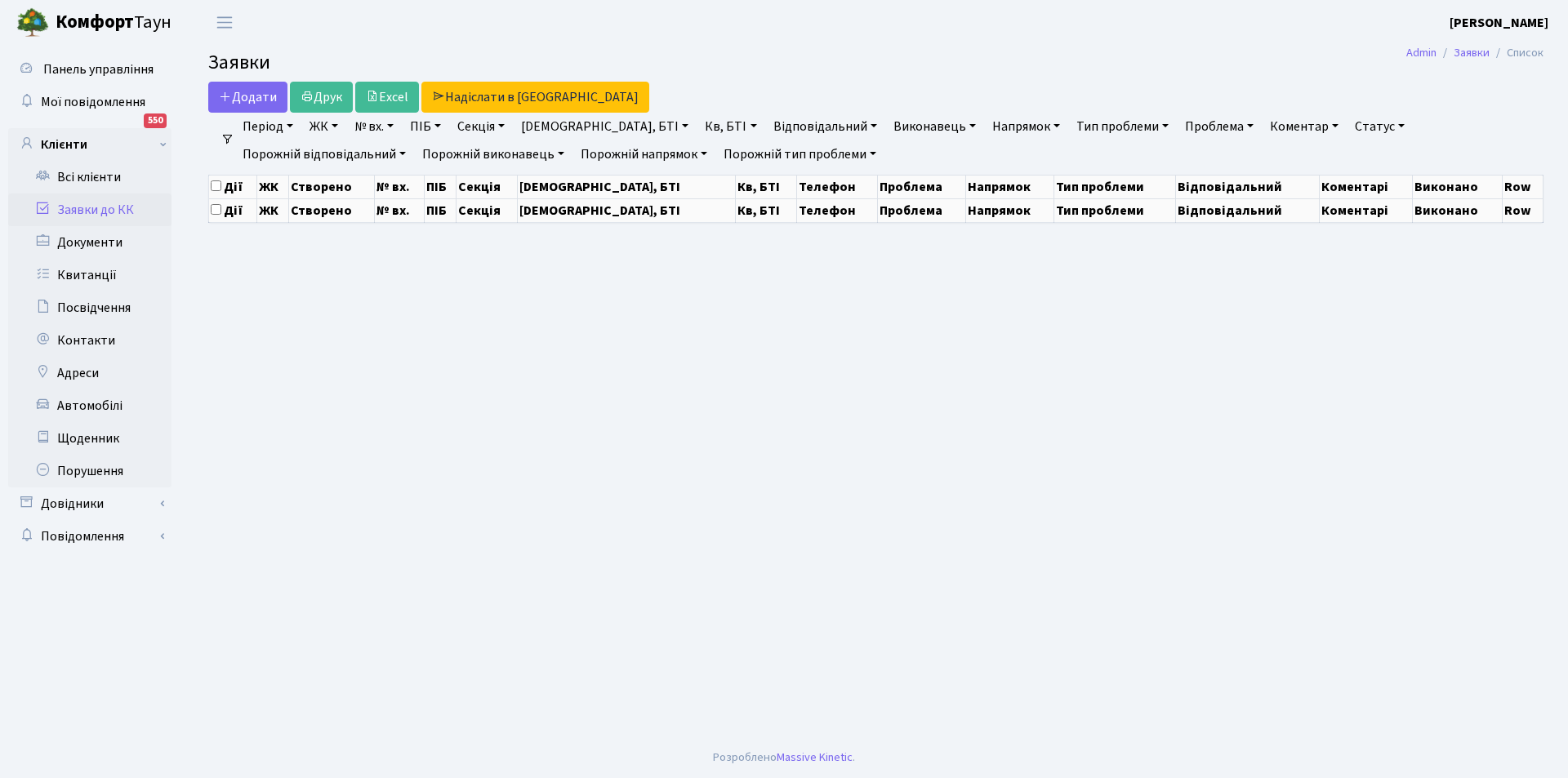
select select "25"
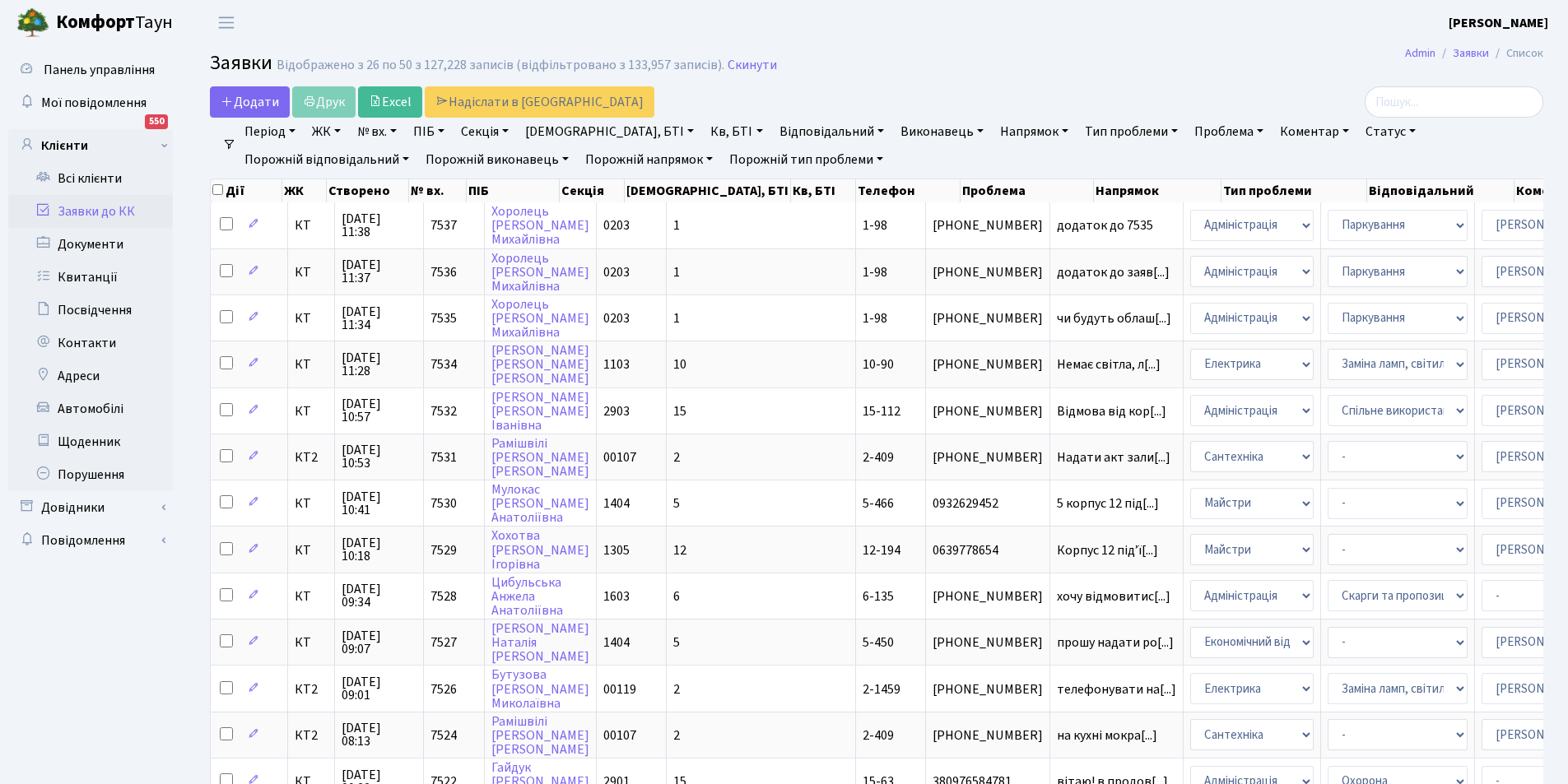
click at [399, 134] on link "№ вх." at bounding box center [377, 132] width 53 height 28
type input "7245"
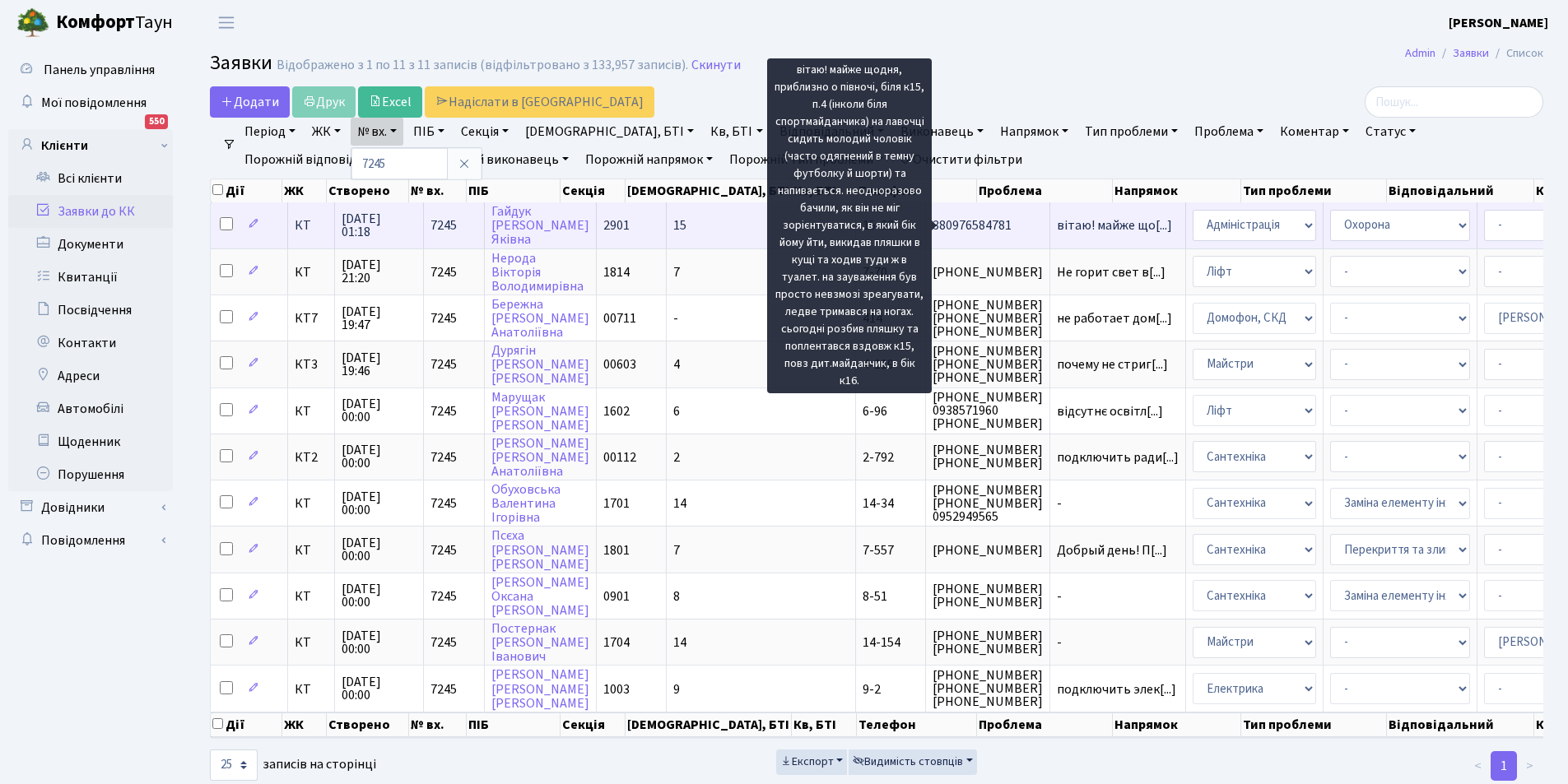
click at [1057, 225] on span "вітаю! майже що[...]" at bounding box center [1114, 225] width 115 height 18
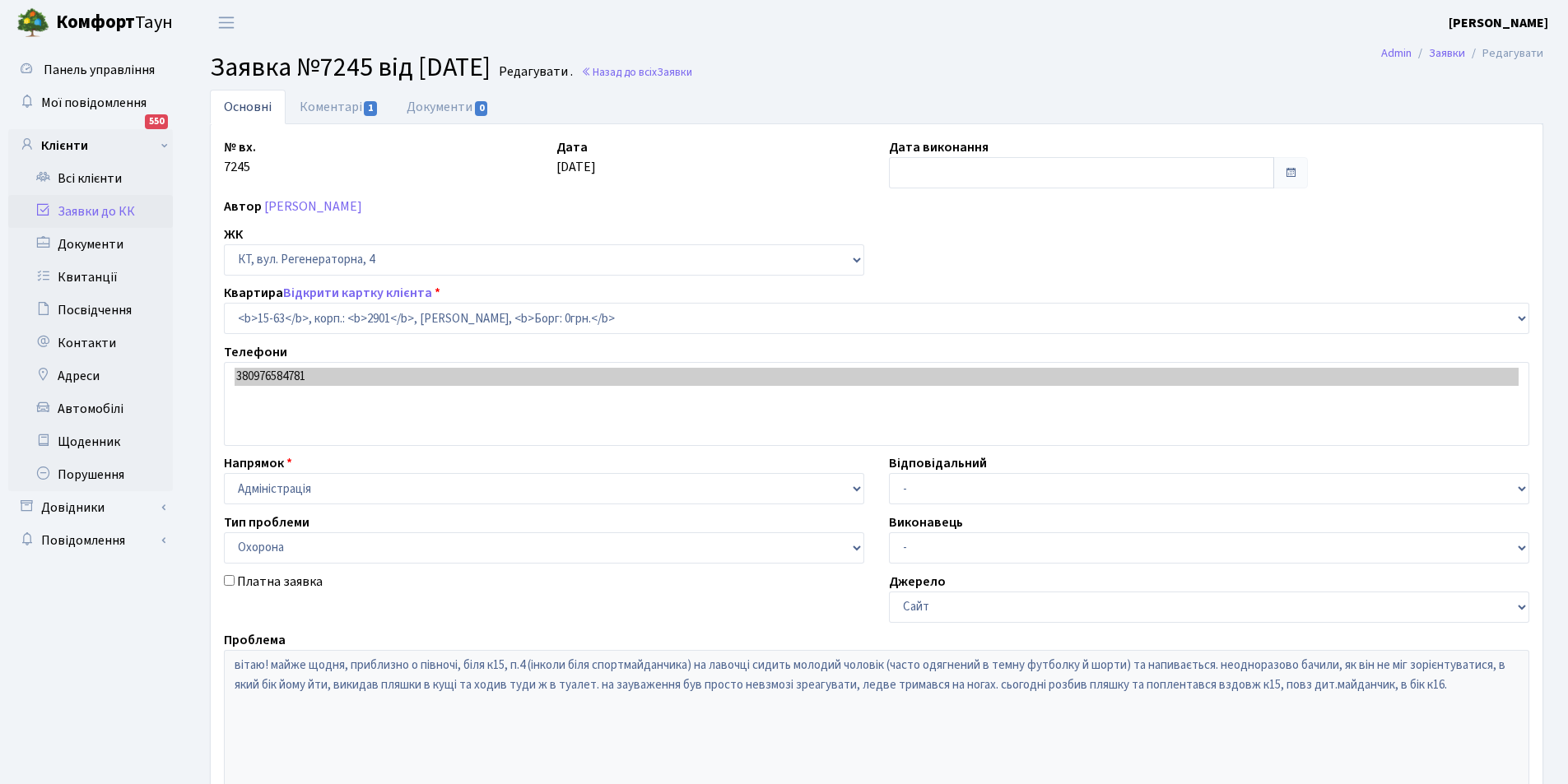
select select "8838"
select select "69"
click at [315, 111] on link "Коментарі 1" at bounding box center [339, 106] width 107 height 34
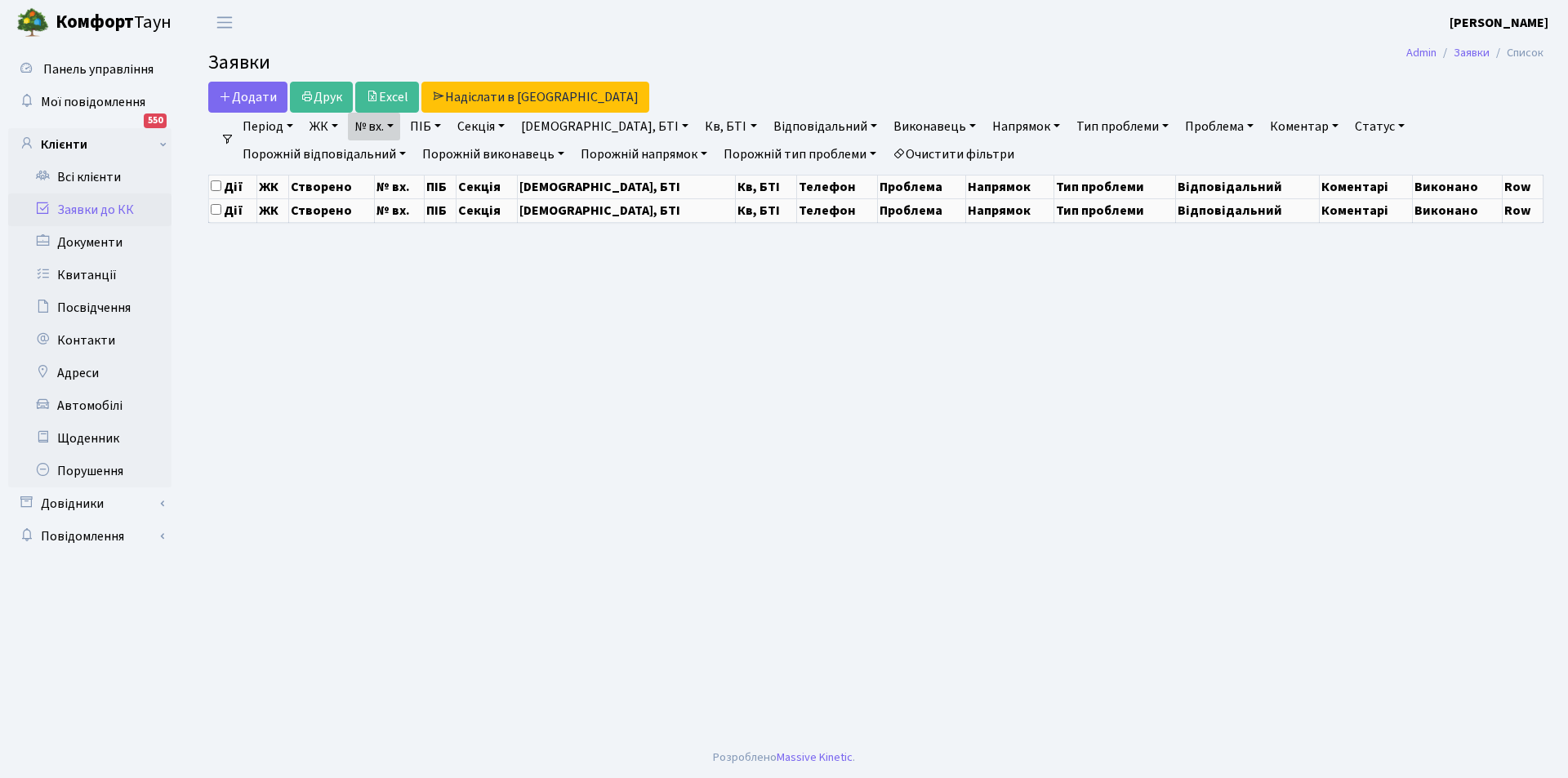
select select "25"
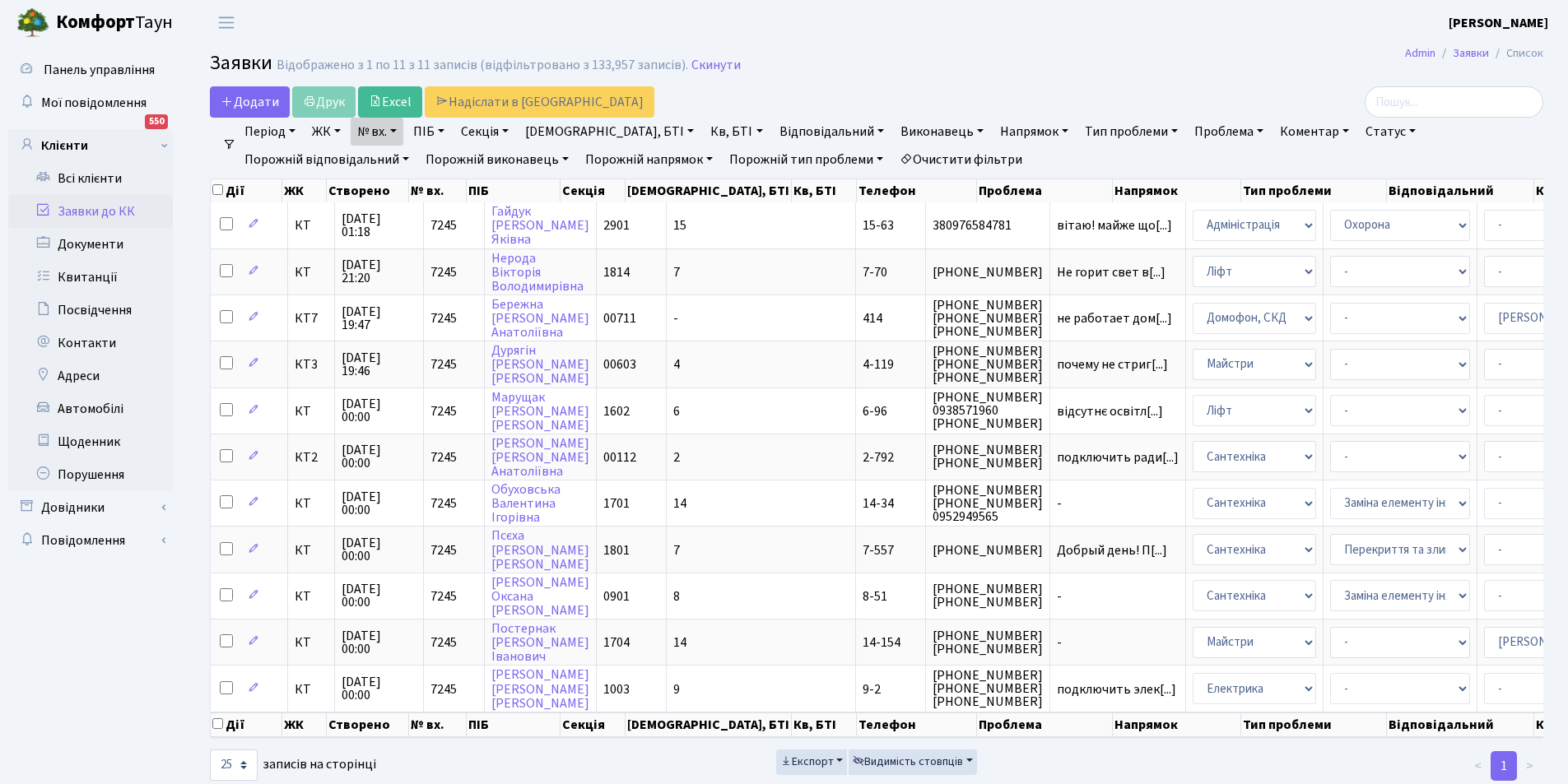
click at [893, 155] on link "Очистити фільтри" at bounding box center [961, 160] width 136 height 28
